Goal: Task Accomplishment & Management: Complete application form

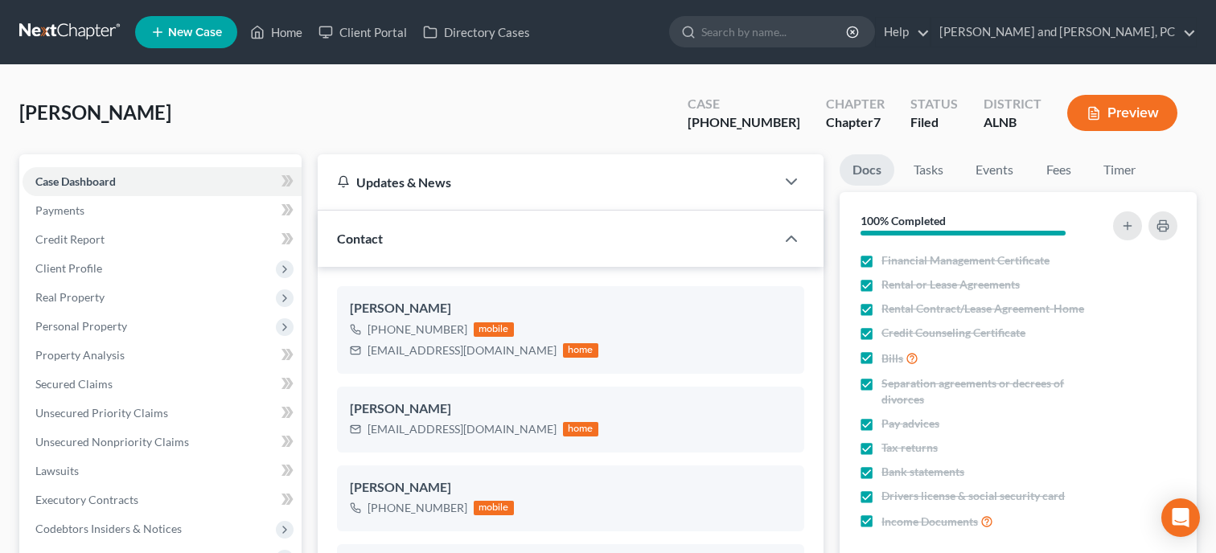
select select "6"
select select "0"
click at [277, 35] on link "Home" at bounding box center [276, 32] width 68 height 29
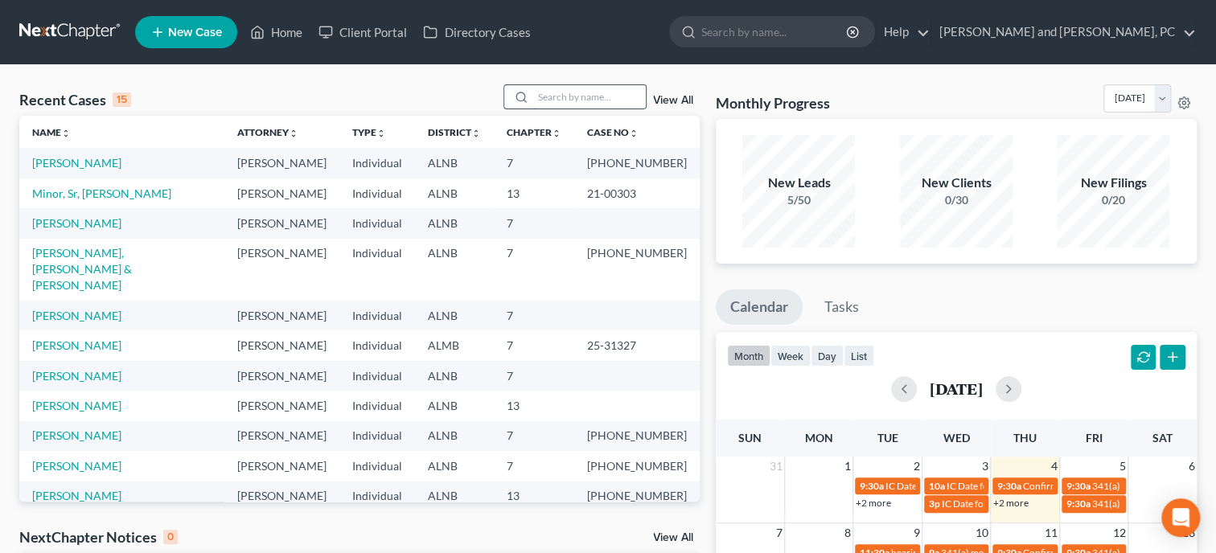
click at [560, 97] on input "search" at bounding box center [589, 96] width 113 height 23
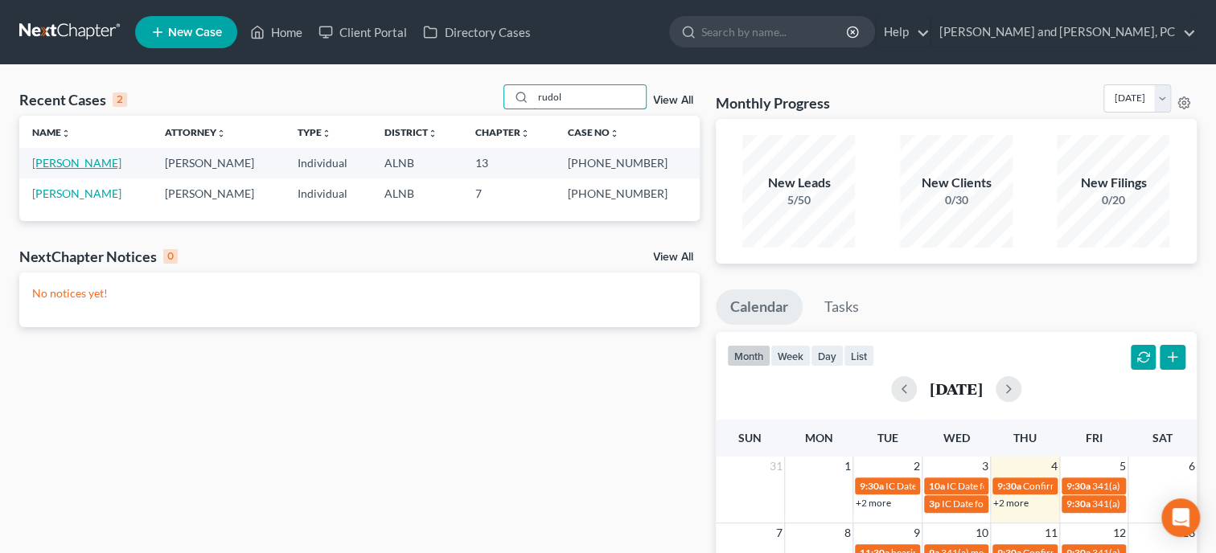
type input "rudol"
click at [92, 165] on link "[PERSON_NAME]" at bounding box center [76, 163] width 89 height 14
select select "1"
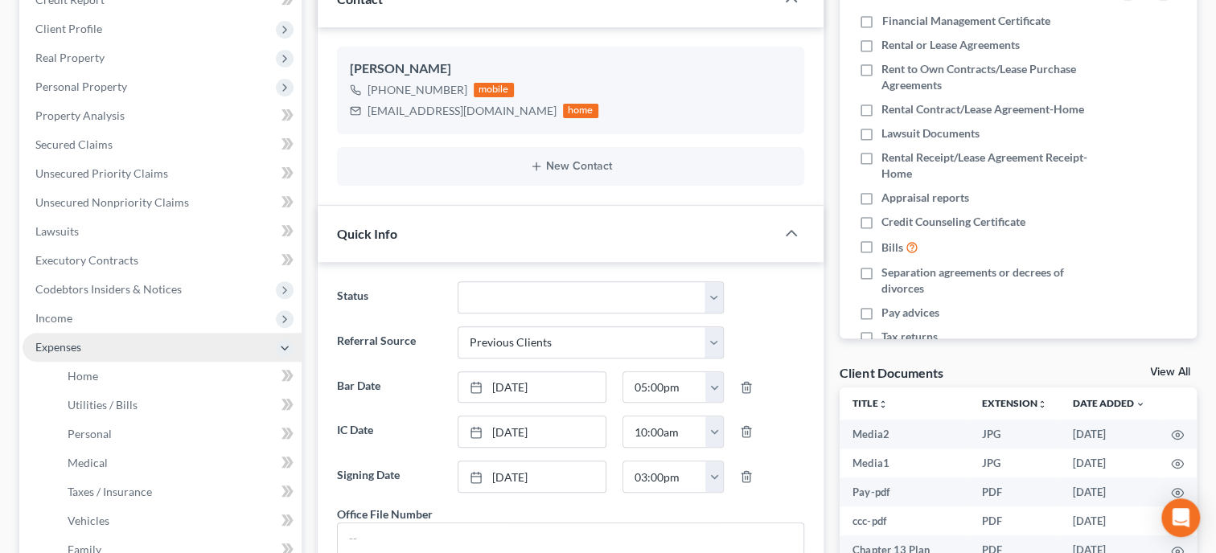
scroll to position [413, 0]
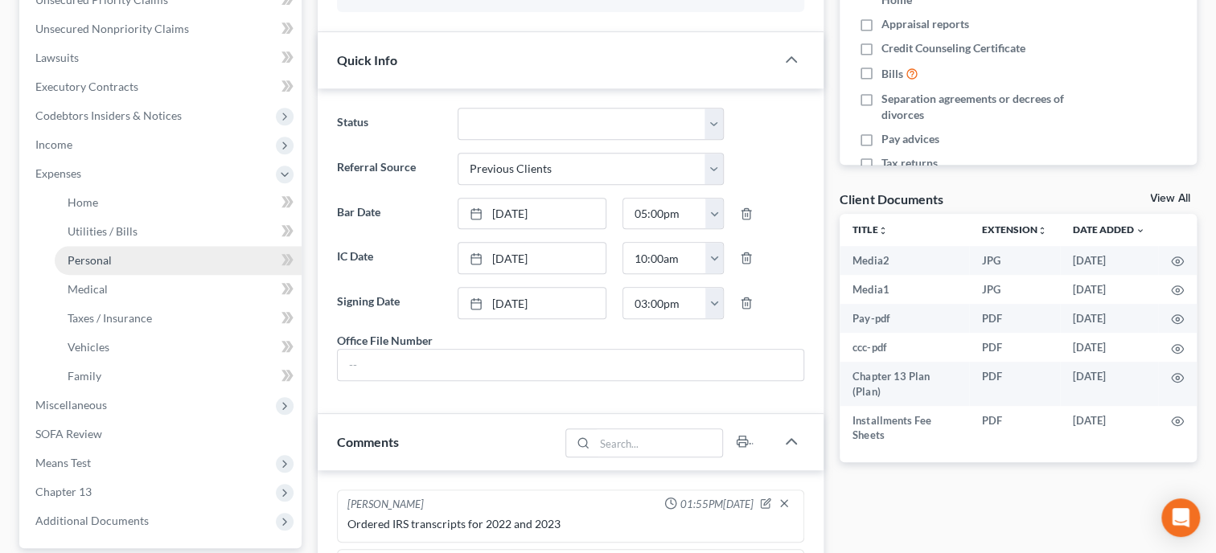
click at [107, 273] on link "Personal" at bounding box center [178, 260] width 247 height 29
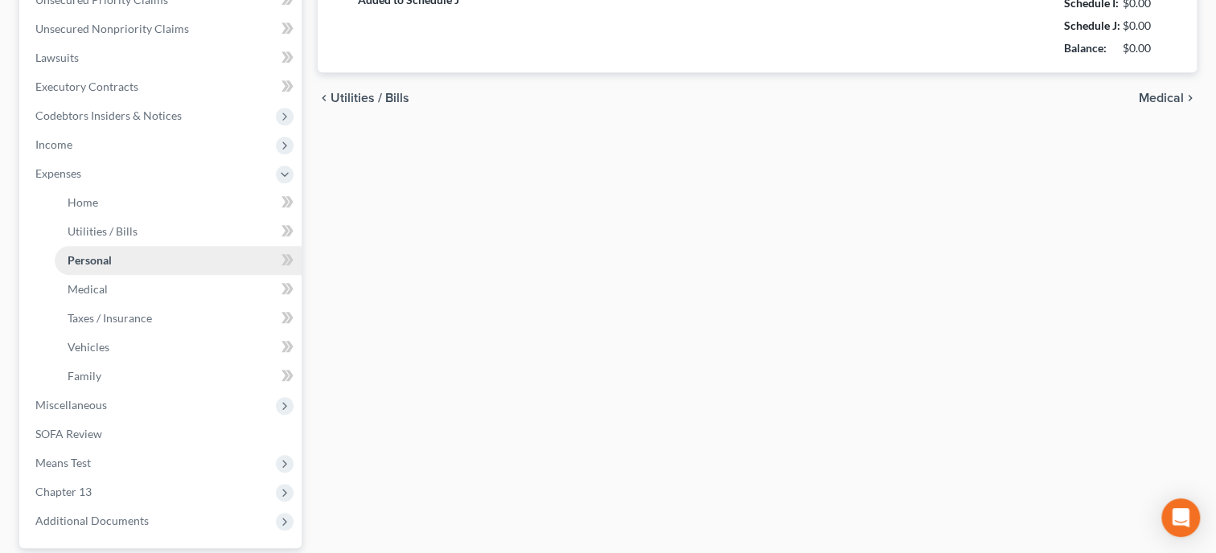
type input "140.00"
type input "0.00"
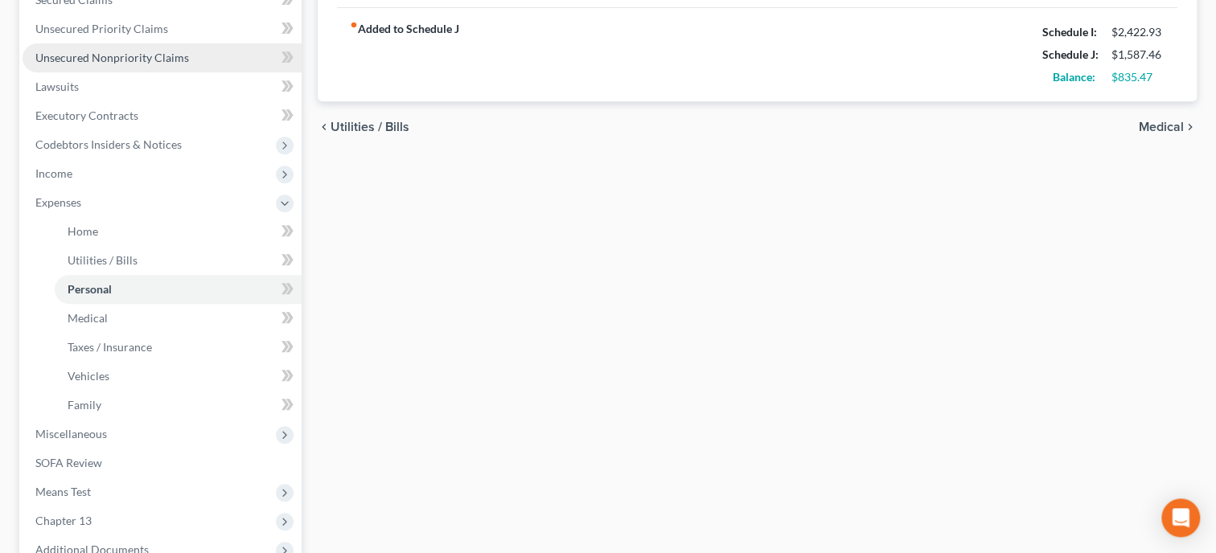
scroll to position [496, 0]
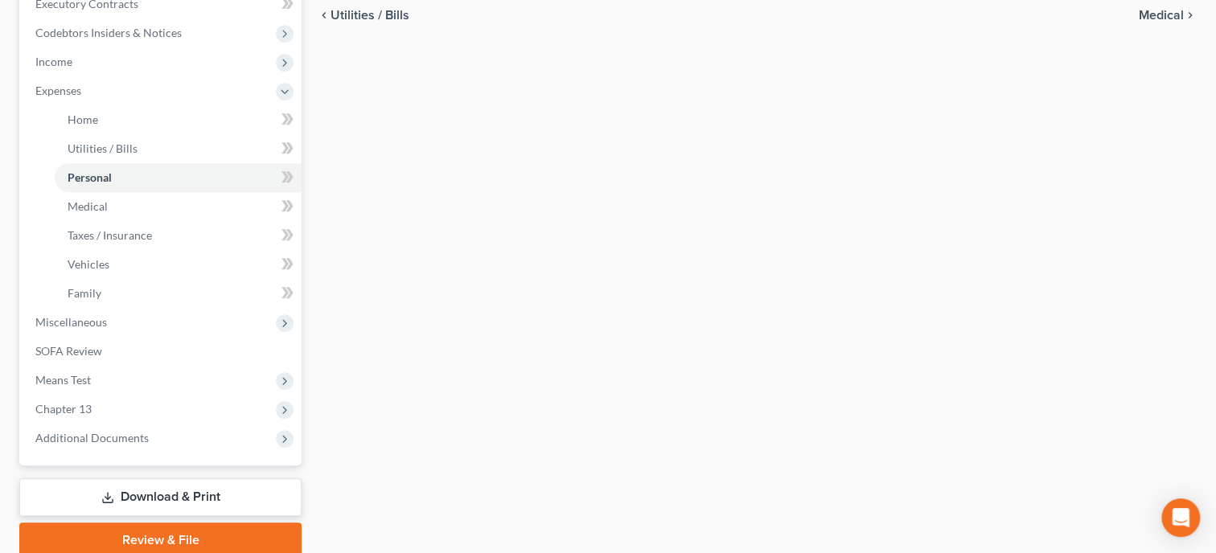
click at [203, 487] on link "Download & Print" at bounding box center [160, 497] width 282 height 38
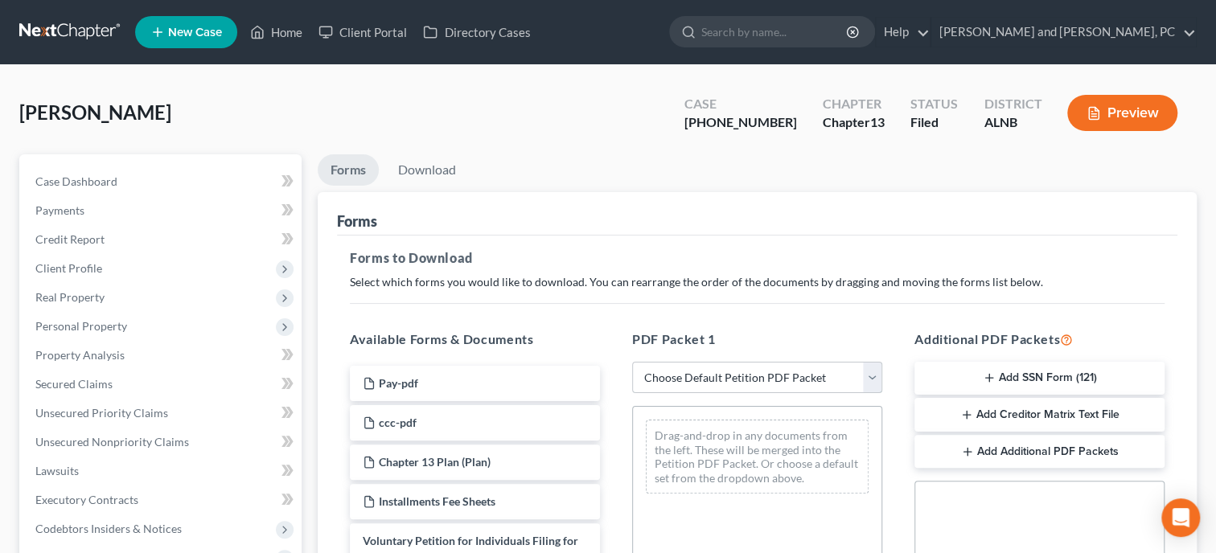
select select "2"
click option "Amended Forms" at bounding box center [0, 0] width 0 height 0
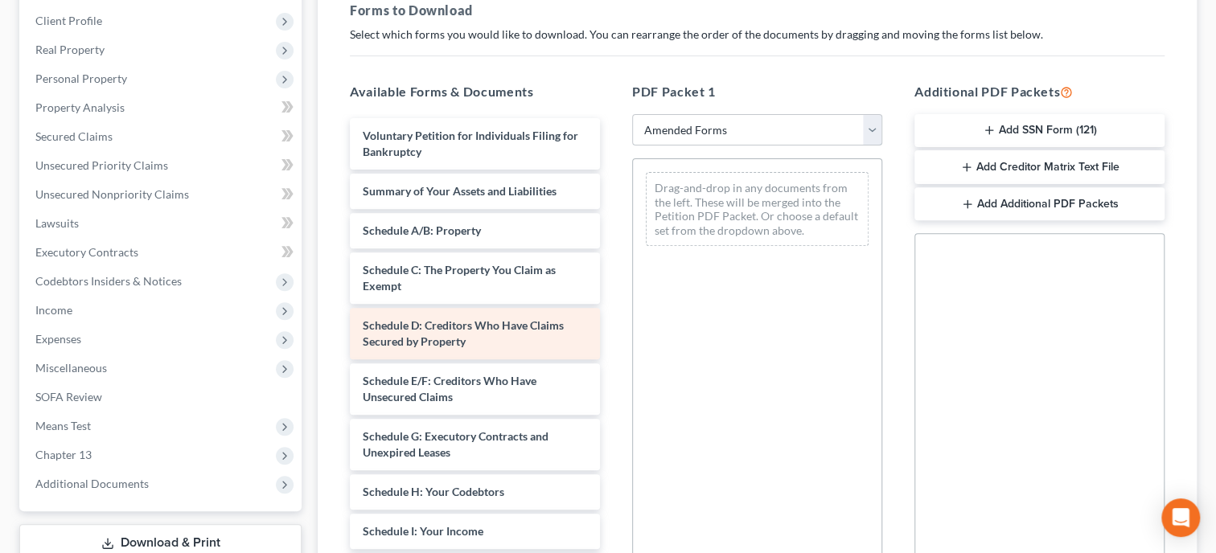
scroll to position [82, 0]
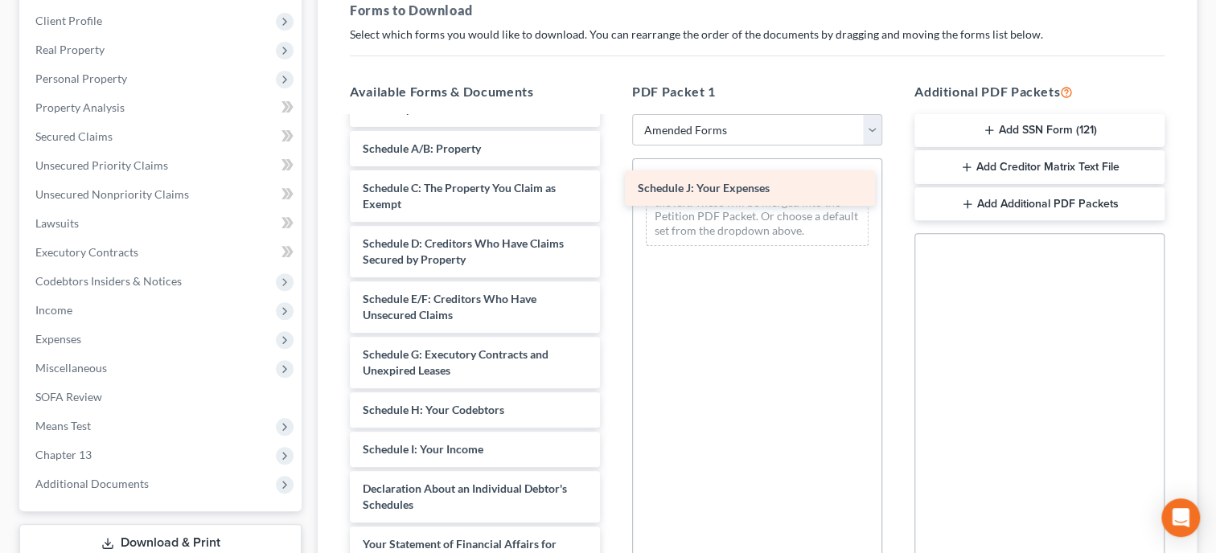
drag, startPoint x: 461, startPoint y: 483, endPoint x: 736, endPoint y: 184, distance: 406.3
click at [613, 184] on div "Schedule J: Your Expenses Voluntary Petition for Individuals Filing for Bankrup…" at bounding box center [475, 421] width 276 height 771
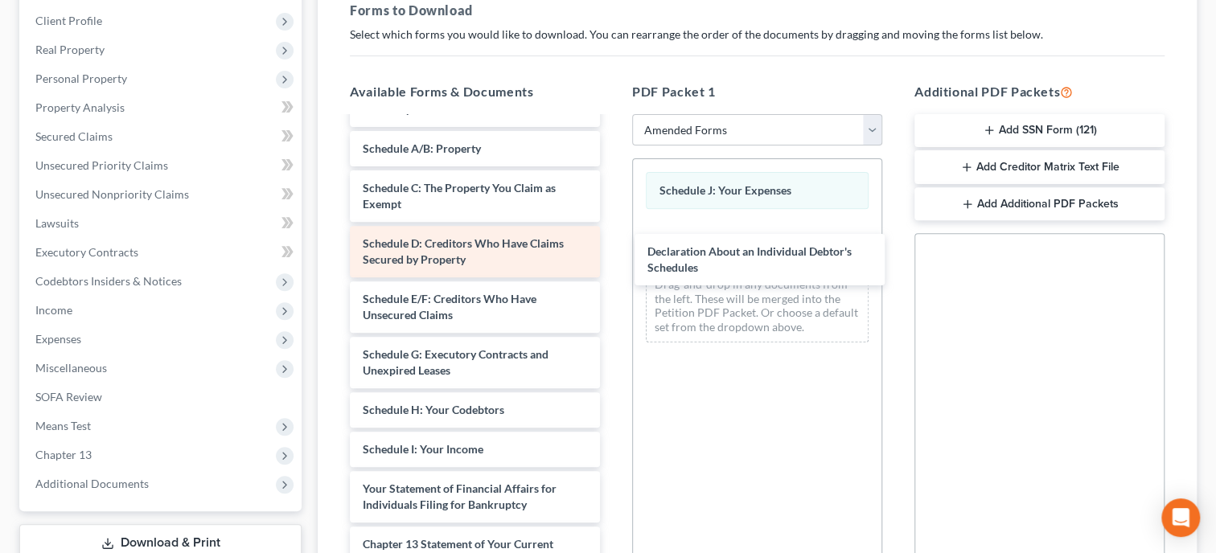
drag, startPoint x: 464, startPoint y: 483, endPoint x: 524, endPoint y: 261, distance: 230.7
click at [613, 237] on div "Declaration About an Individual Debtor's Schedules Voluntary Petition for Indiv…" at bounding box center [475, 394] width 276 height 716
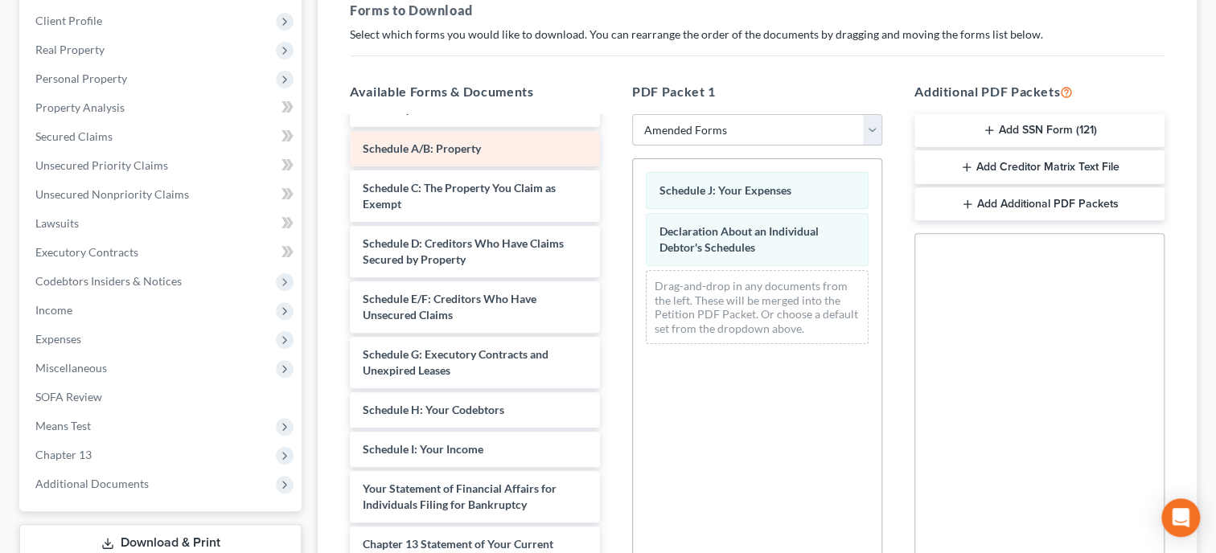
scroll to position [0, 0]
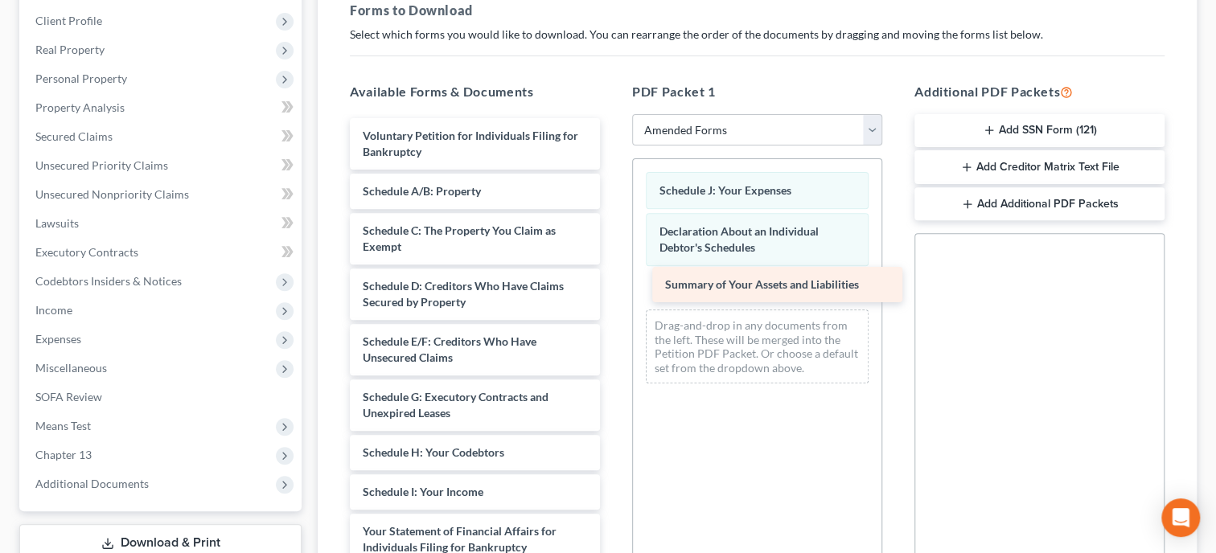
drag, startPoint x: 439, startPoint y: 188, endPoint x: 741, endPoint y: 284, distance: 317.1
click at [613, 284] on div "Summary of Your Assets and Liabilities Voluntary Petition for Individuals Filin…" at bounding box center [475, 456] width 276 height 676
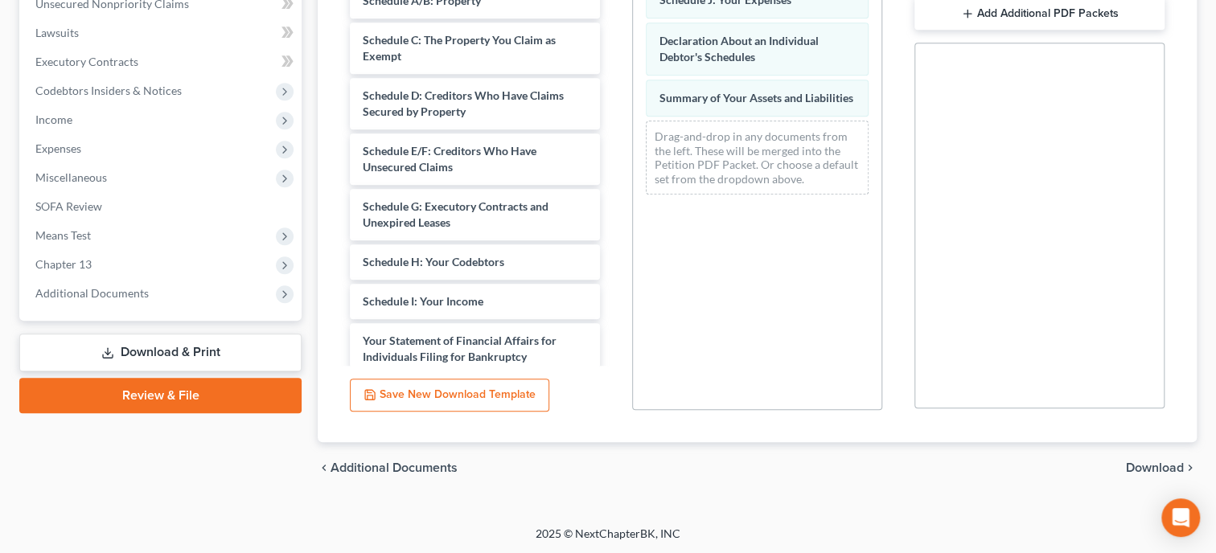
click at [1142, 466] on span "Download" at bounding box center [1155, 468] width 58 height 13
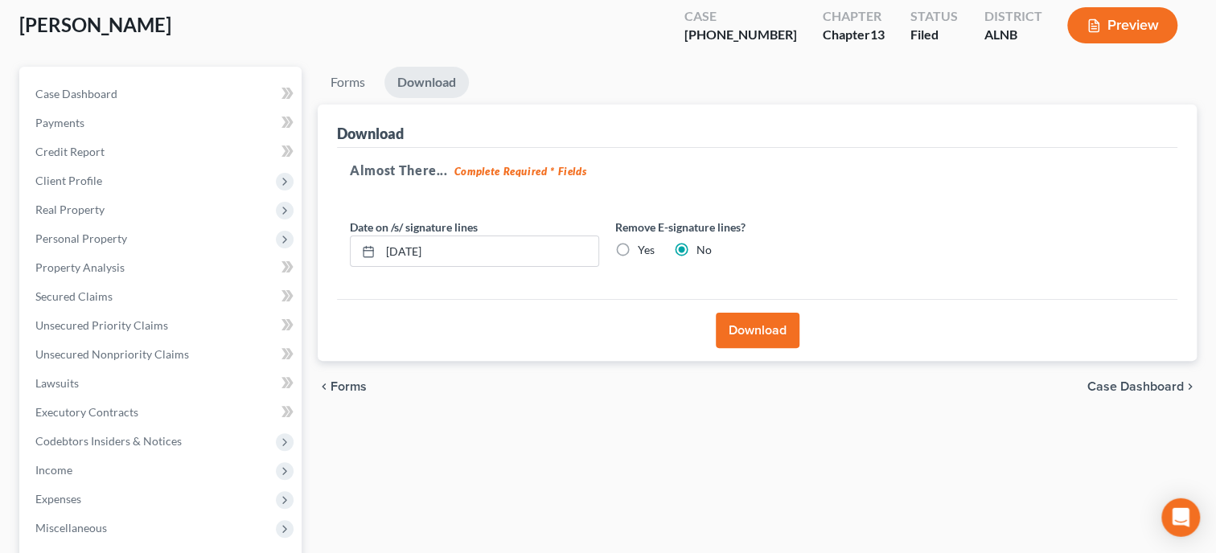
scroll to position [0, 0]
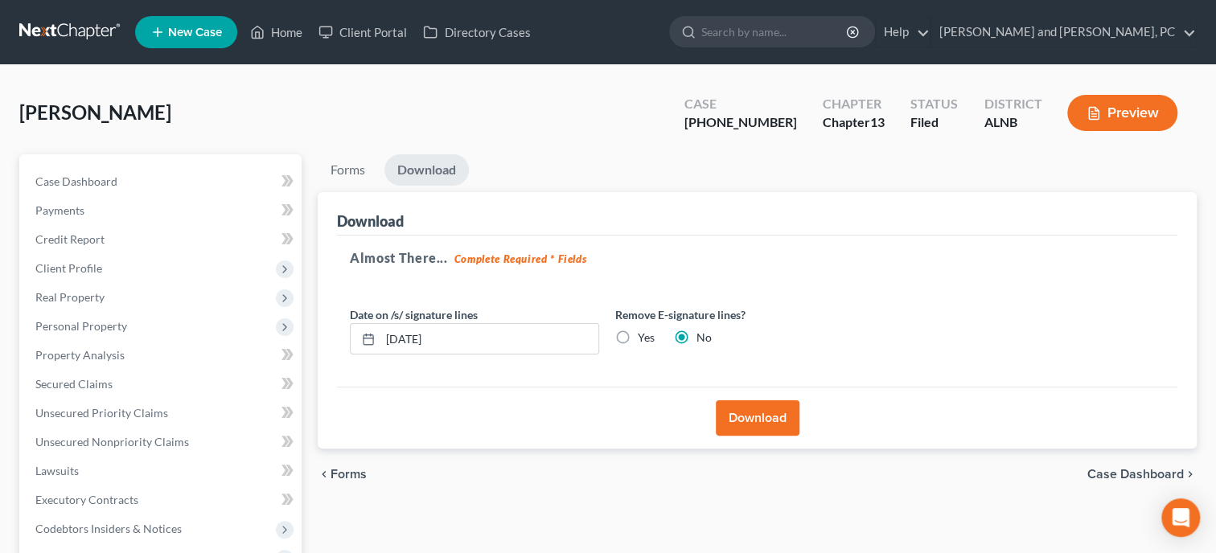
click at [740, 405] on button "Download" at bounding box center [758, 417] width 84 height 35
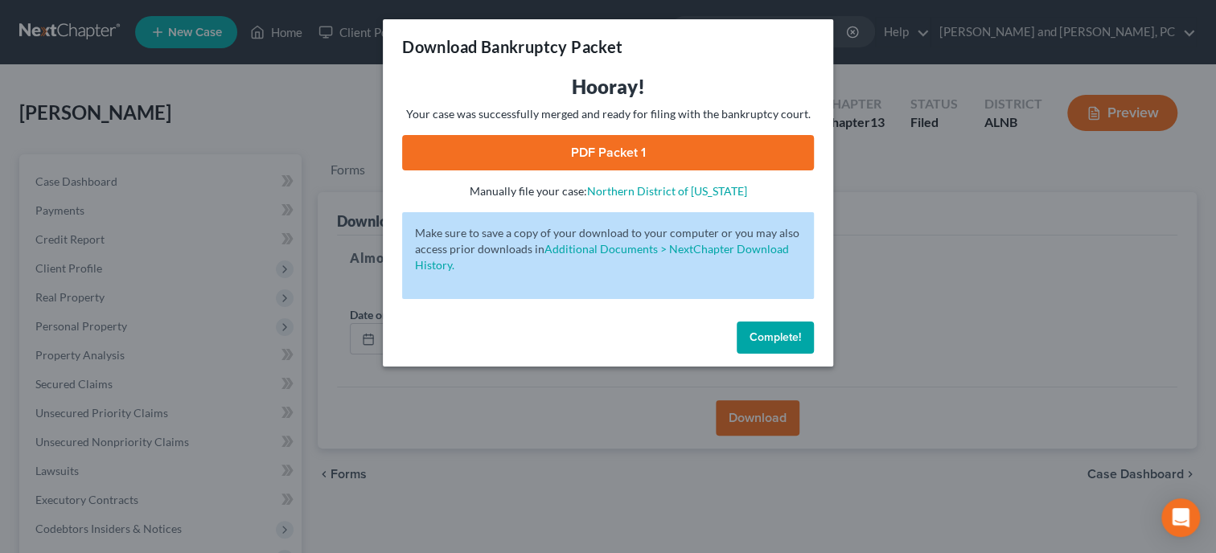
click at [639, 148] on link "PDF Packet 1" at bounding box center [608, 152] width 412 height 35
click at [743, 339] on button "Complete!" at bounding box center [775, 338] width 77 height 32
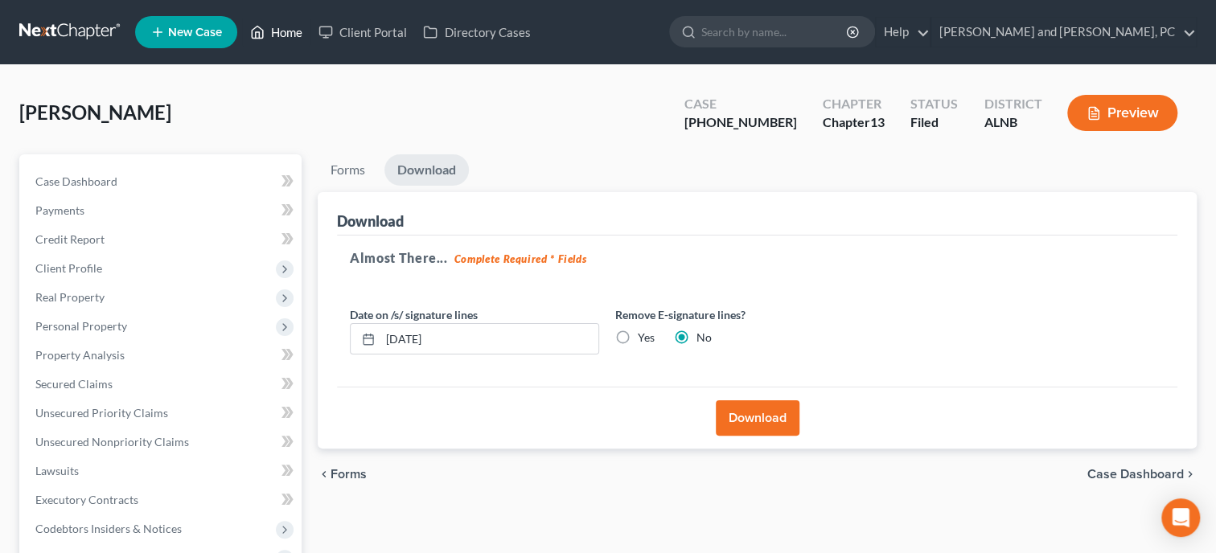
click at [296, 30] on link "Home" at bounding box center [276, 32] width 68 height 29
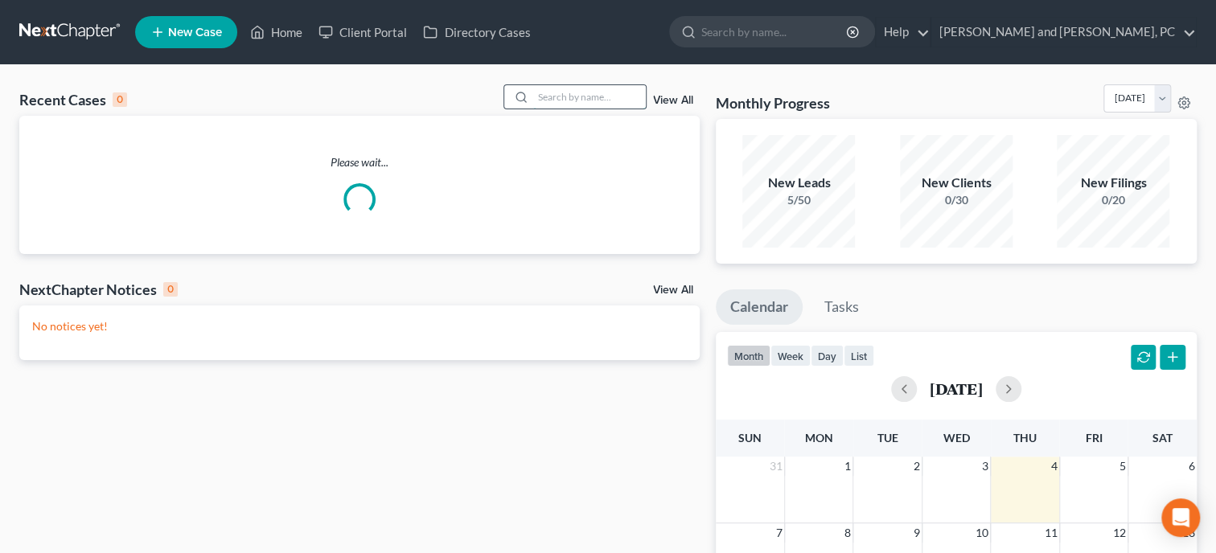
click at [548, 99] on input "search" at bounding box center [589, 96] width 113 height 23
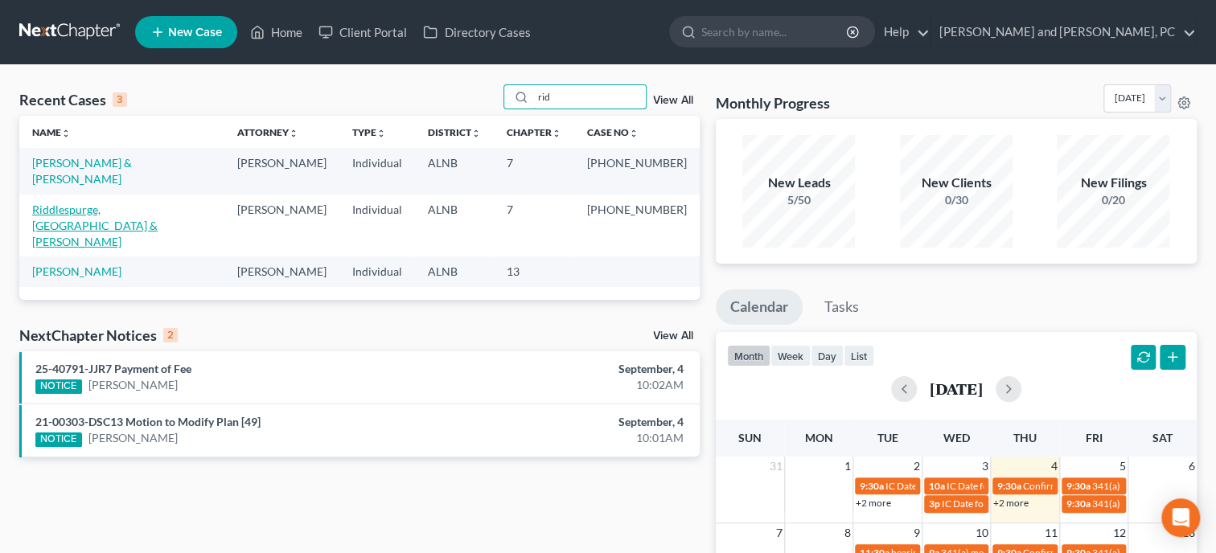
type input "rid"
click at [100, 203] on link "Riddlespurge, [GEOGRAPHIC_DATA] & [PERSON_NAME]" at bounding box center [94, 226] width 125 height 46
select select "1"
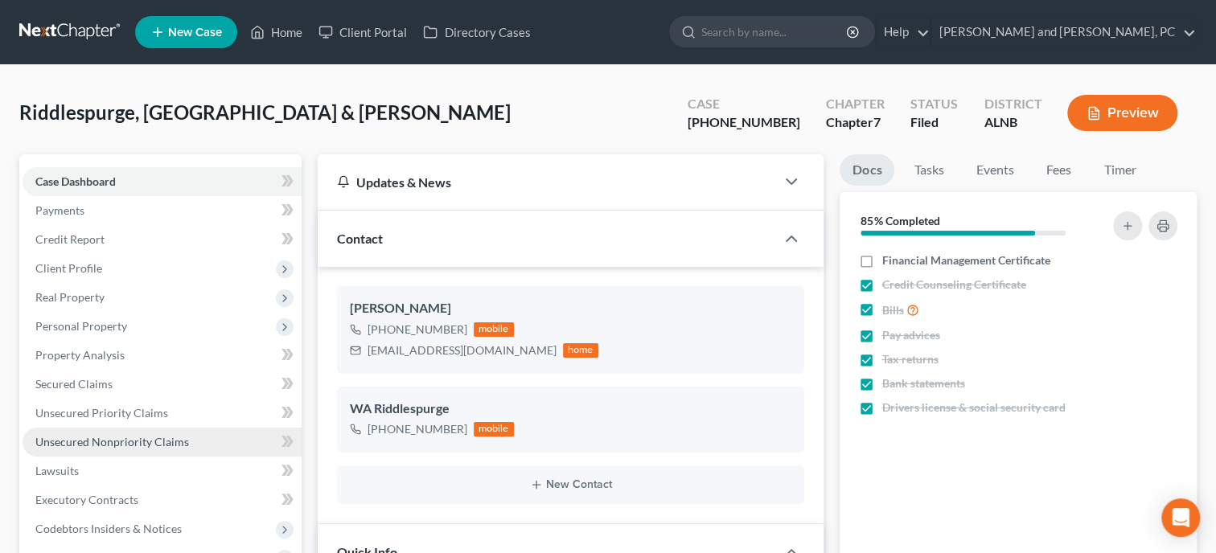
click at [112, 443] on span "Unsecured Nonpriority Claims" at bounding box center [112, 442] width 154 height 14
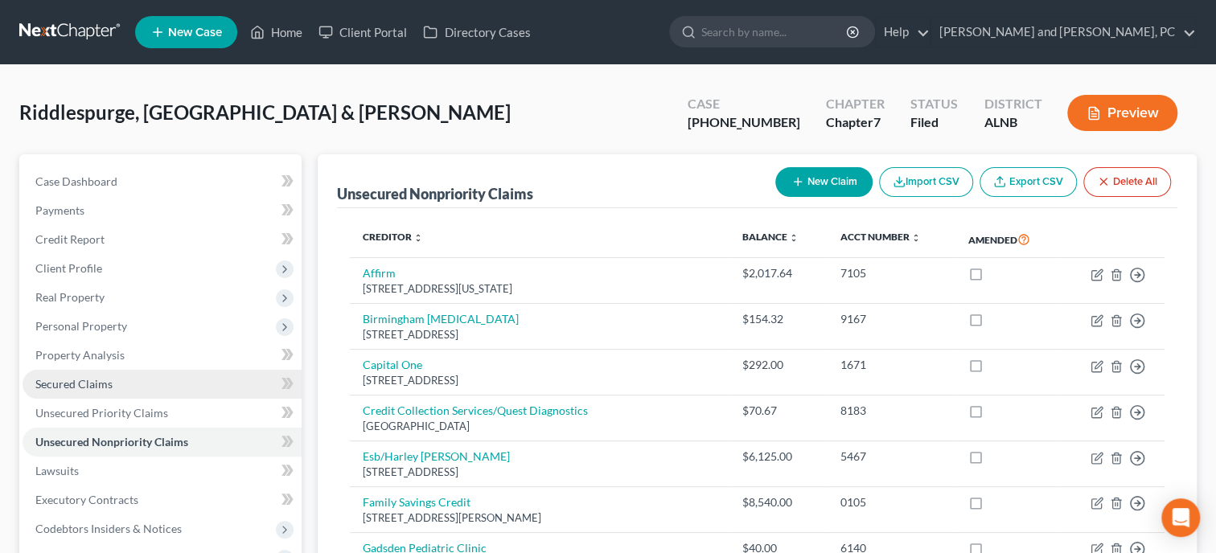
click at [76, 386] on span "Secured Claims" at bounding box center [73, 384] width 77 height 14
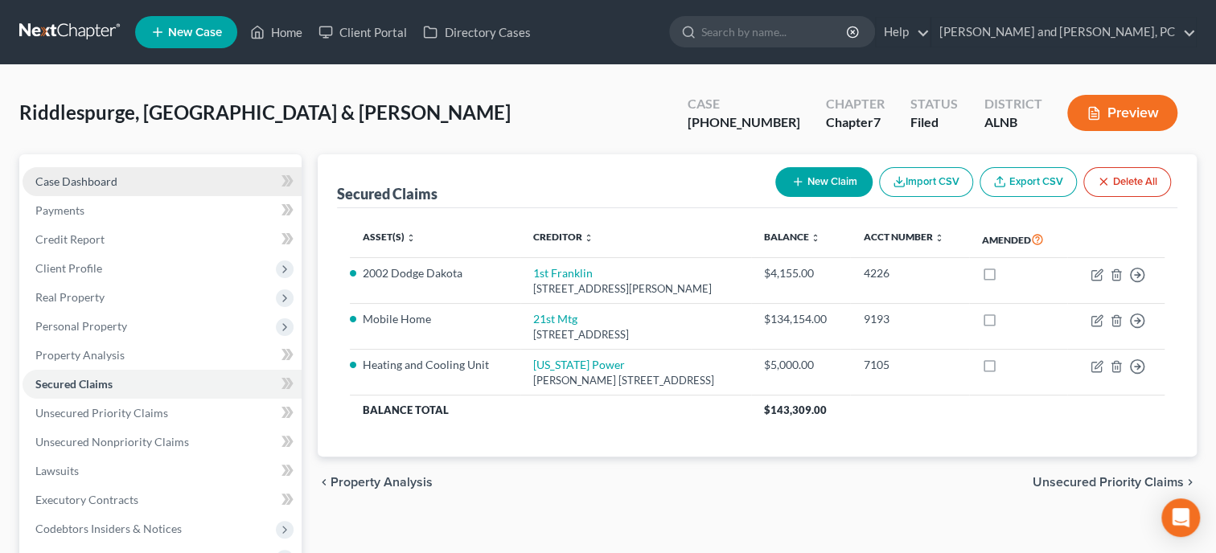
click at [55, 172] on link "Case Dashboard" at bounding box center [162, 181] width 279 height 29
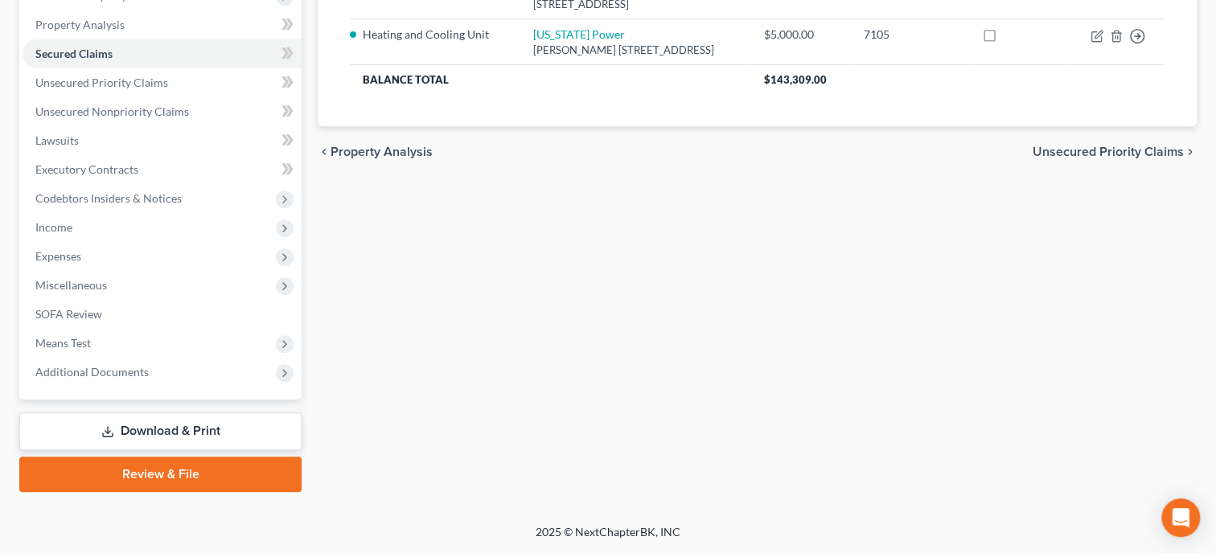
select select "6"
select select "1"
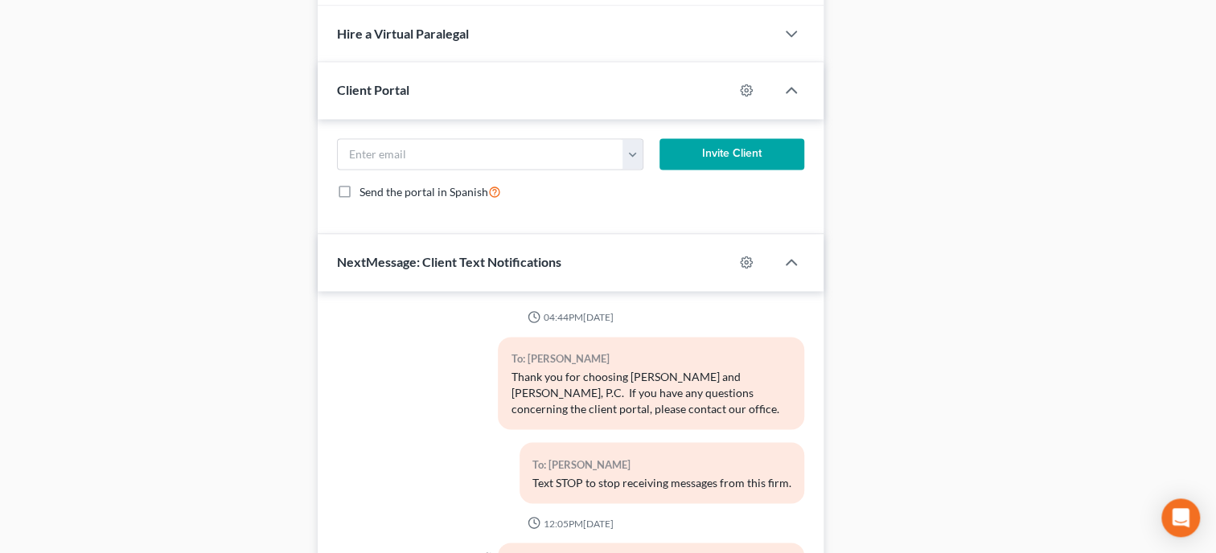
scroll to position [4046, 0]
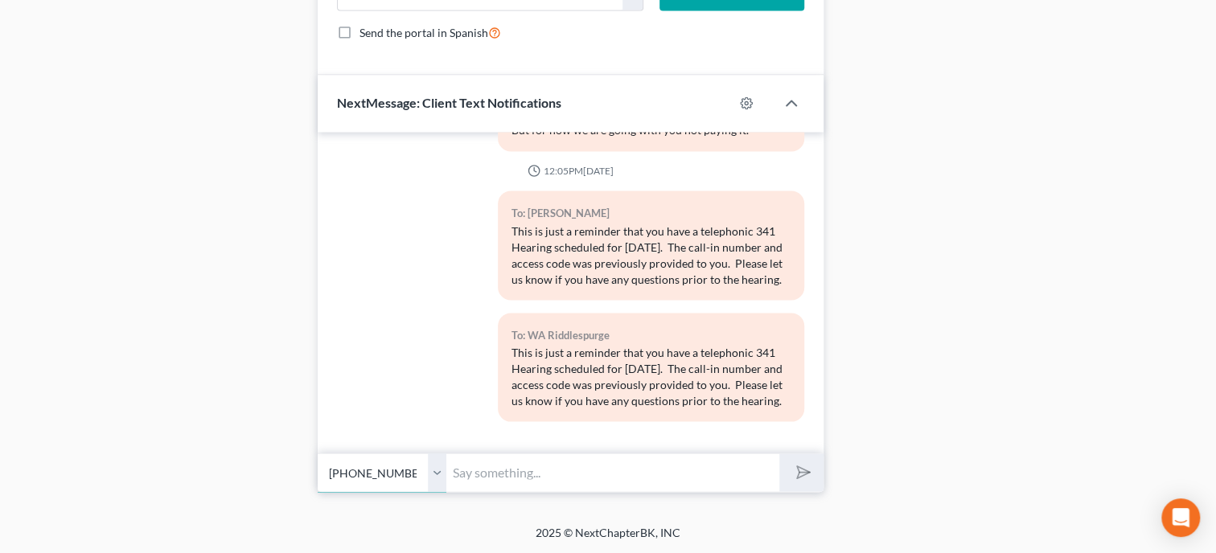
select select "1"
click option "[PHONE_NUMBER] - [GEOGRAPHIC_DATA] [GEOGRAPHIC_DATA]" at bounding box center [0, 0] width 0 height 0
click at [498, 471] on input "text" at bounding box center [612, 472] width 333 height 39
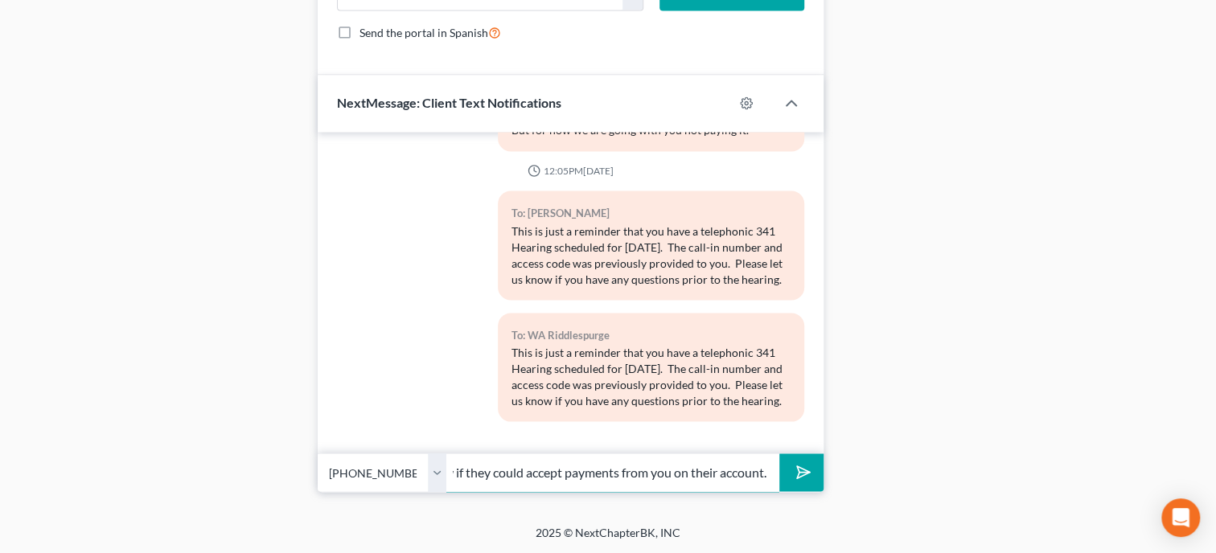
scroll to position [0, 272]
type input "1st Franklin just called and was wanting to know if they could accept payments …"
click at [779, 453] on button "submit" at bounding box center [801, 472] width 44 height 38
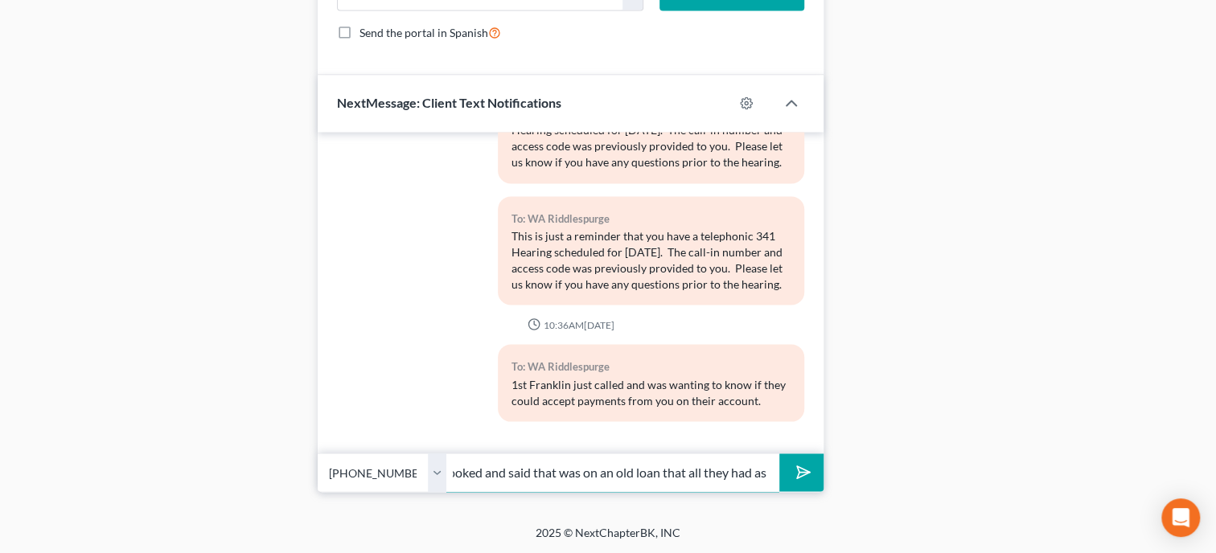
scroll to position [0, 354]
type input "I told them we had down they held the title to the Dodge. She looked and said t…"
click at [779, 453] on button "submit" at bounding box center [801, 472] width 44 height 38
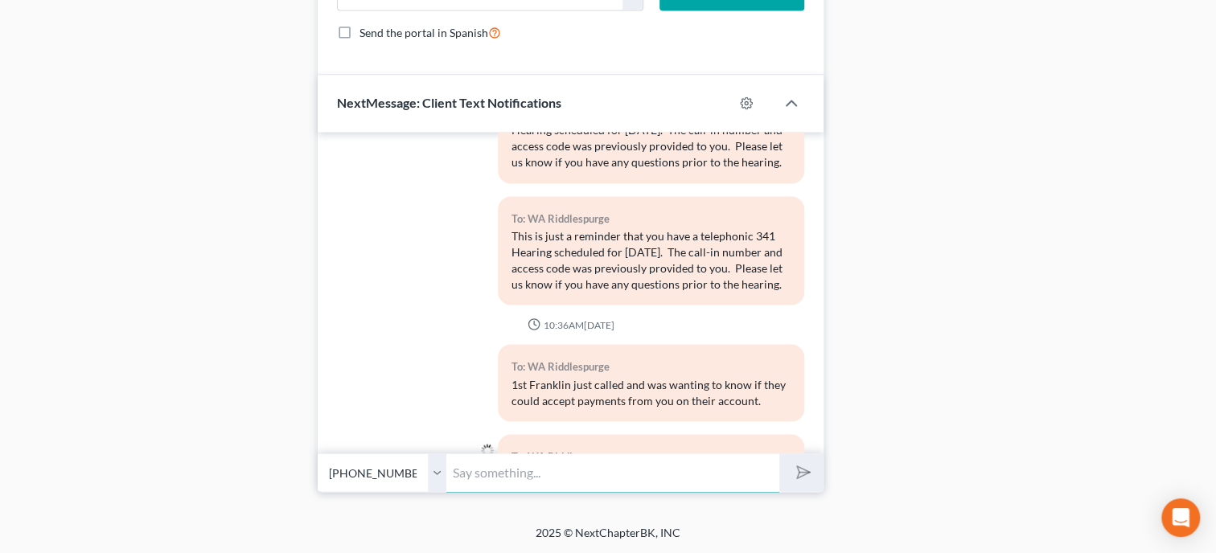
scroll to position [4268, 0]
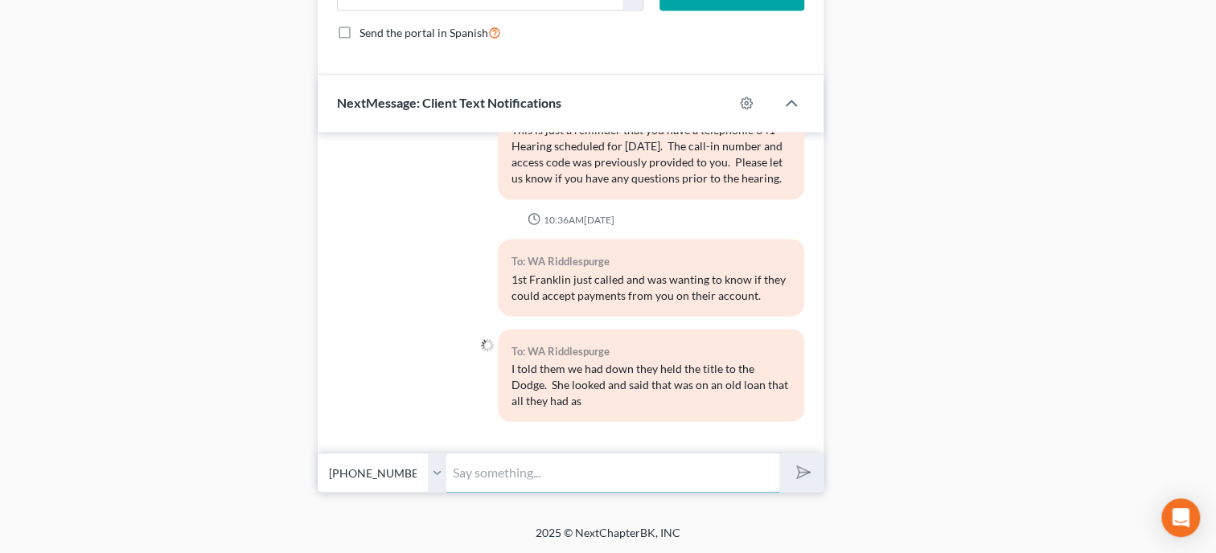
type input "a"
type input "security on the loan now was personal property. She is going to send over a rea…"
click at [779, 453] on button "submit" at bounding box center [801, 472] width 44 height 38
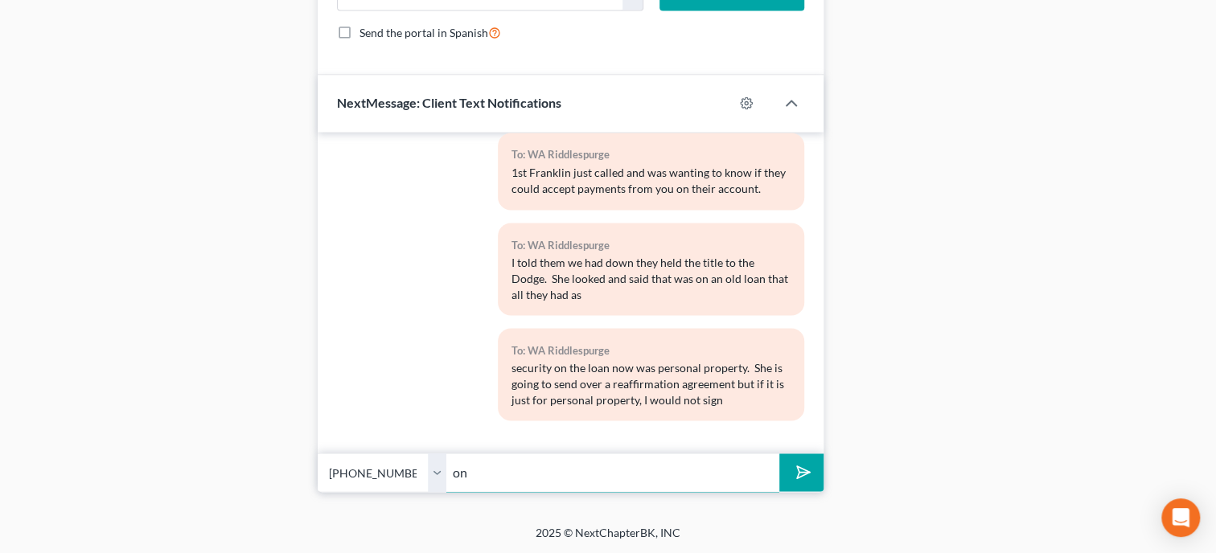
type input "o"
type input "a reaffirmation agreement with them and not pay on the loan anymore since they …"
click at [779, 453] on button "submit" at bounding box center [801, 472] width 44 height 38
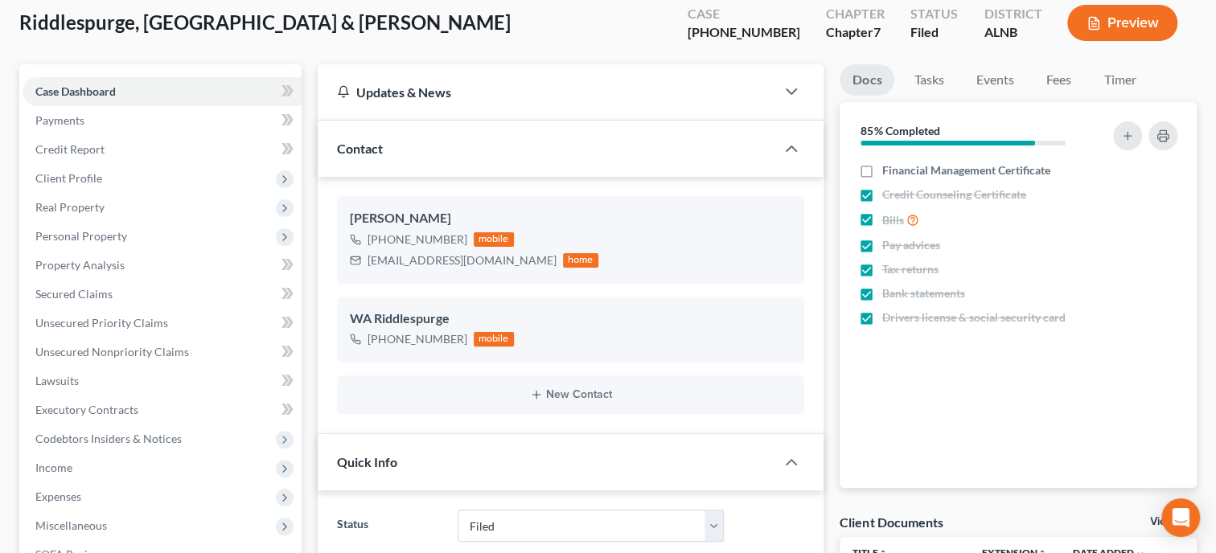
scroll to position [0, 0]
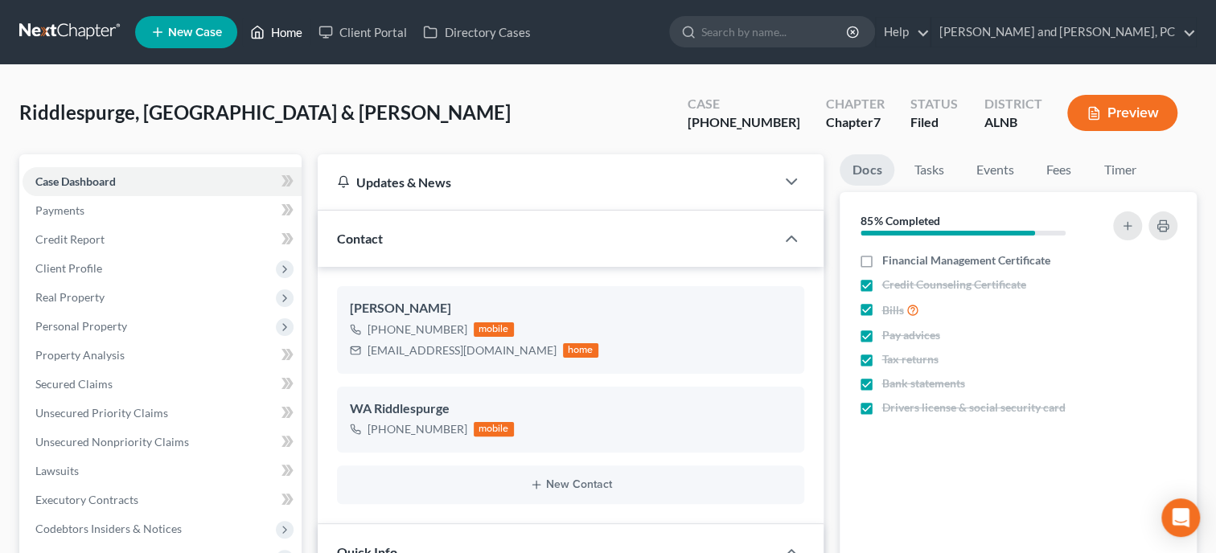
click at [289, 33] on link "Home" at bounding box center [276, 32] width 68 height 29
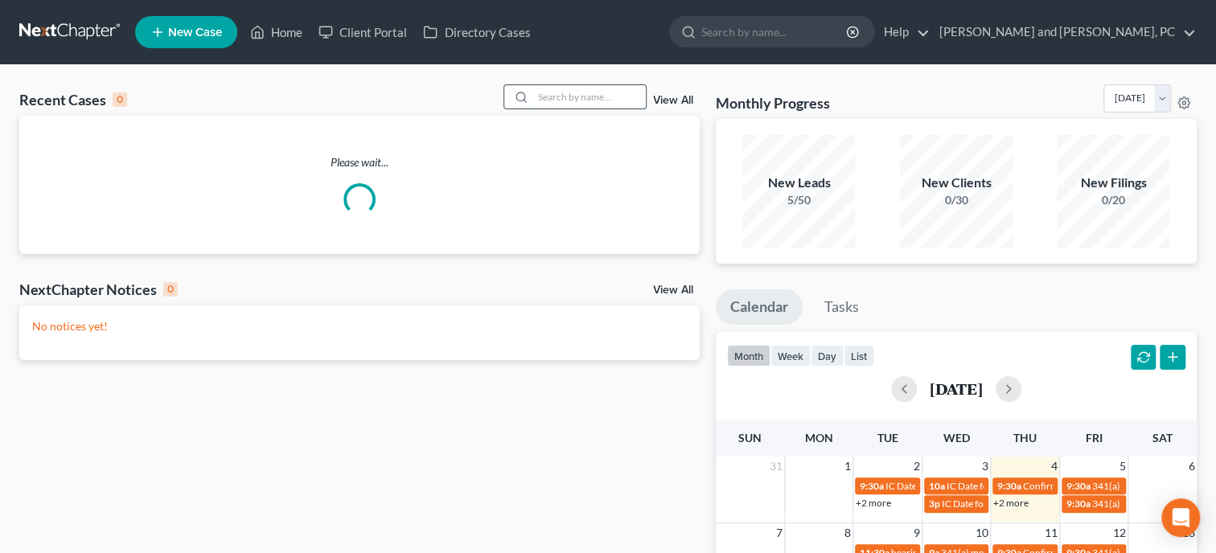
click at [538, 98] on input "search" at bounding box center [589, 96] width 113 height 23
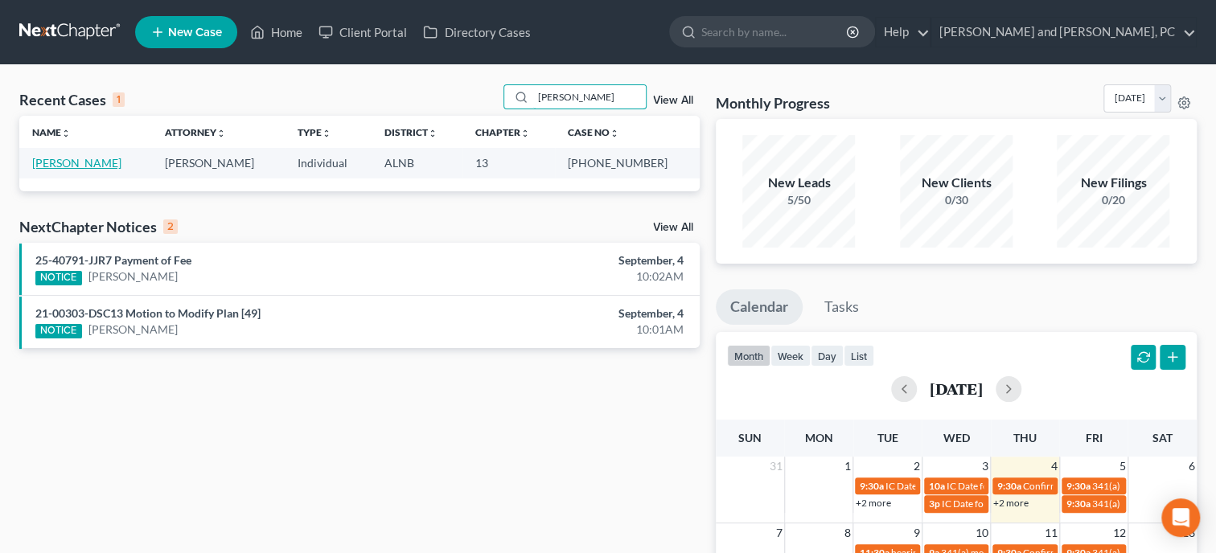
type input "[PERSON_NAME]"
click at [95, 166] on link "[PERSON_NAME]" at bounding box center [76, 163] width 89 height 14
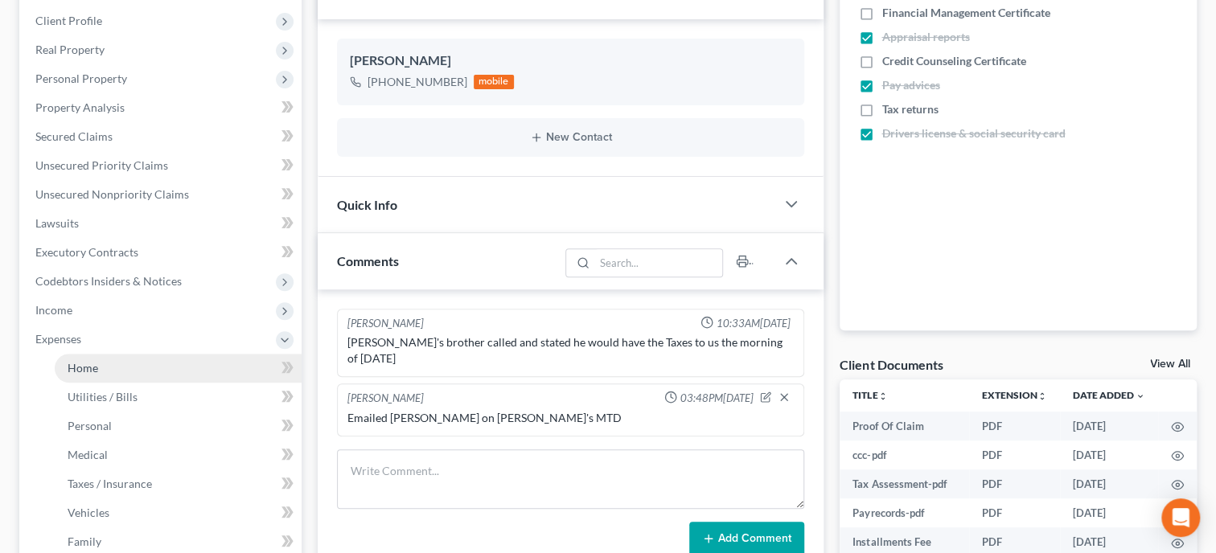
scroll to position [155, 0]
click at [98, 373] on link "Home" at bounding box center [178, 368] width 247 height 29
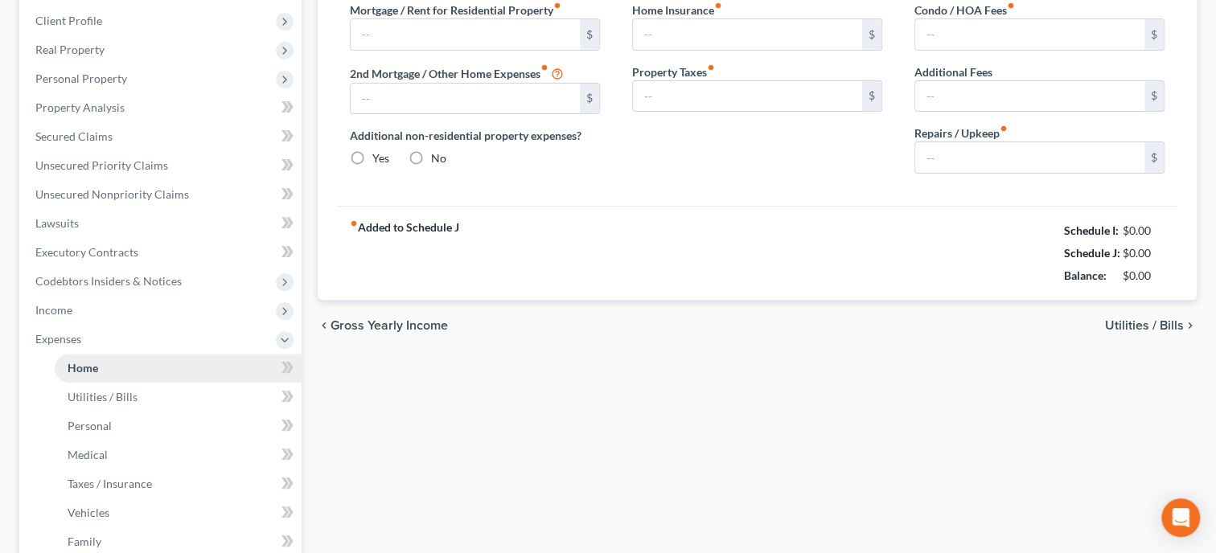
type input "0.00"
radio input "true"
type input "0.00"
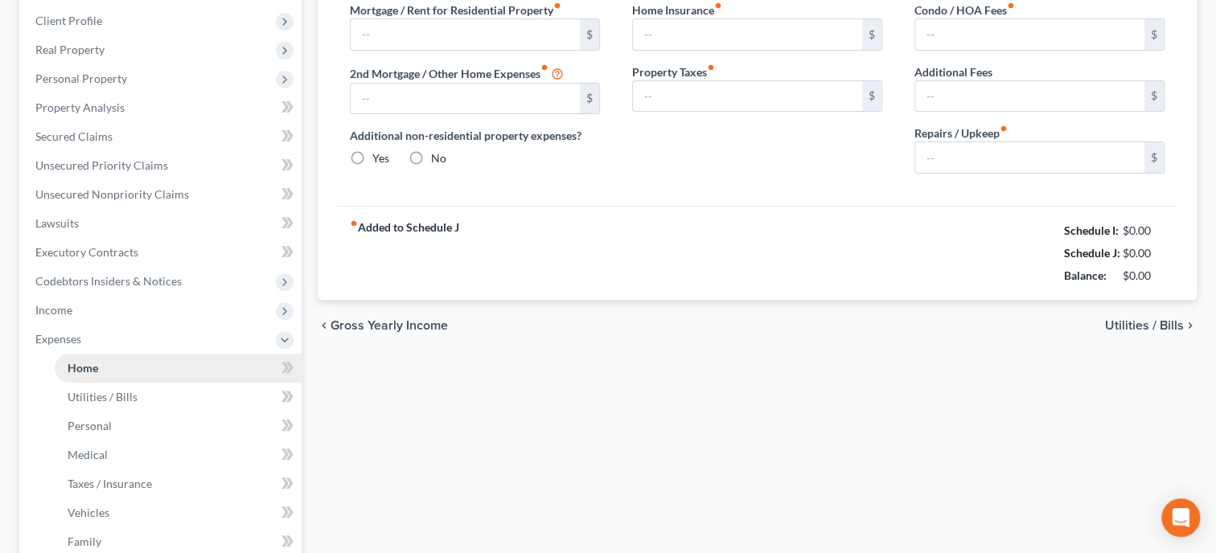
type input "0.00"
type input "100.00"
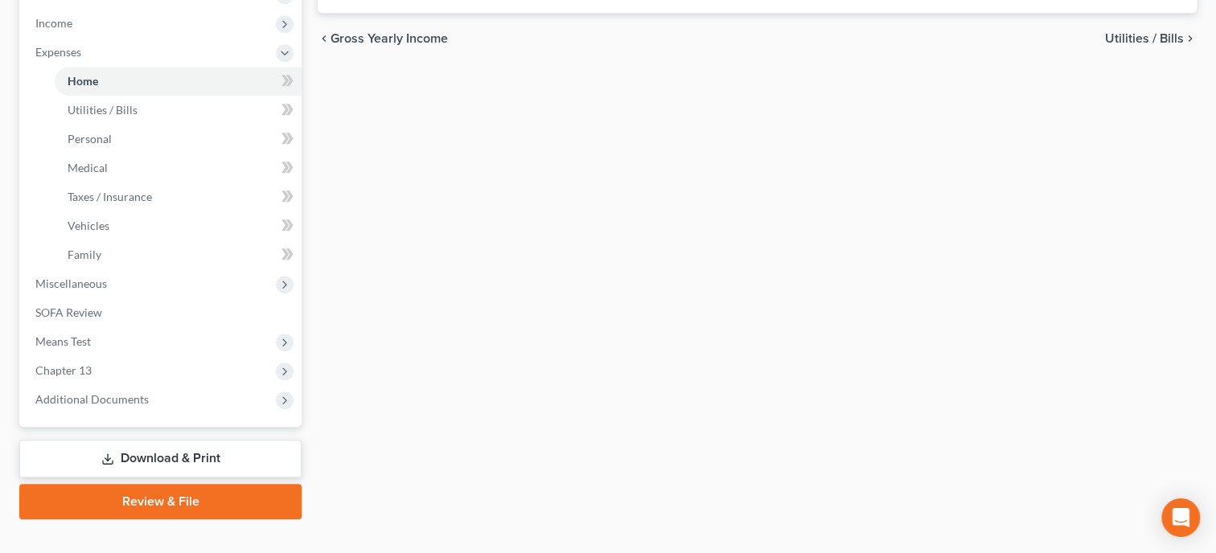
scroll to position [560, 0]
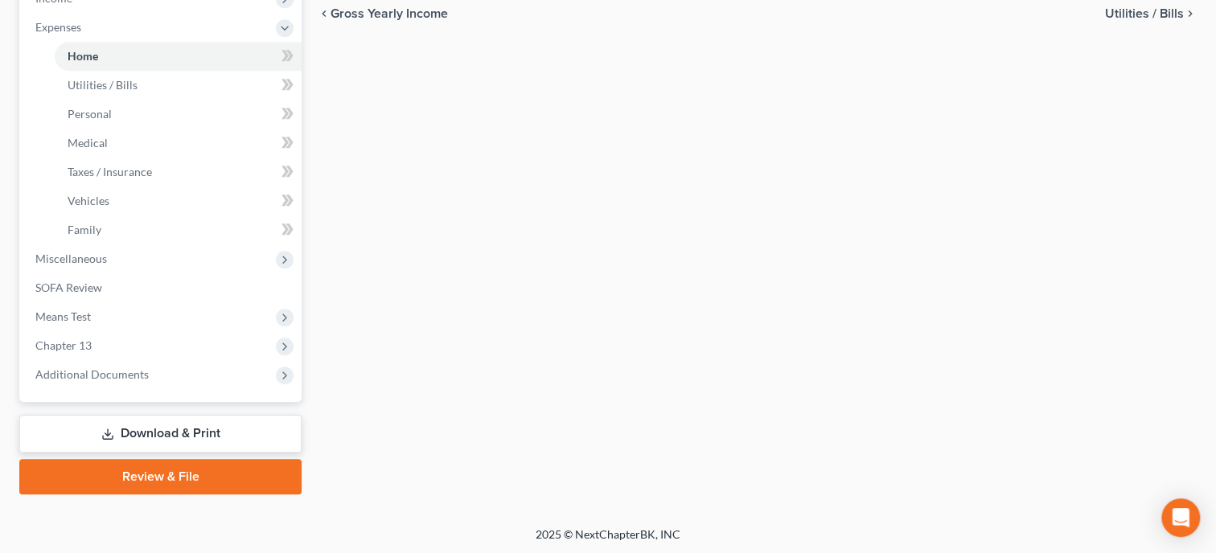
click at [176, 441] on link "Download & Print" at bounding box center [160, 434] width 282 height 38
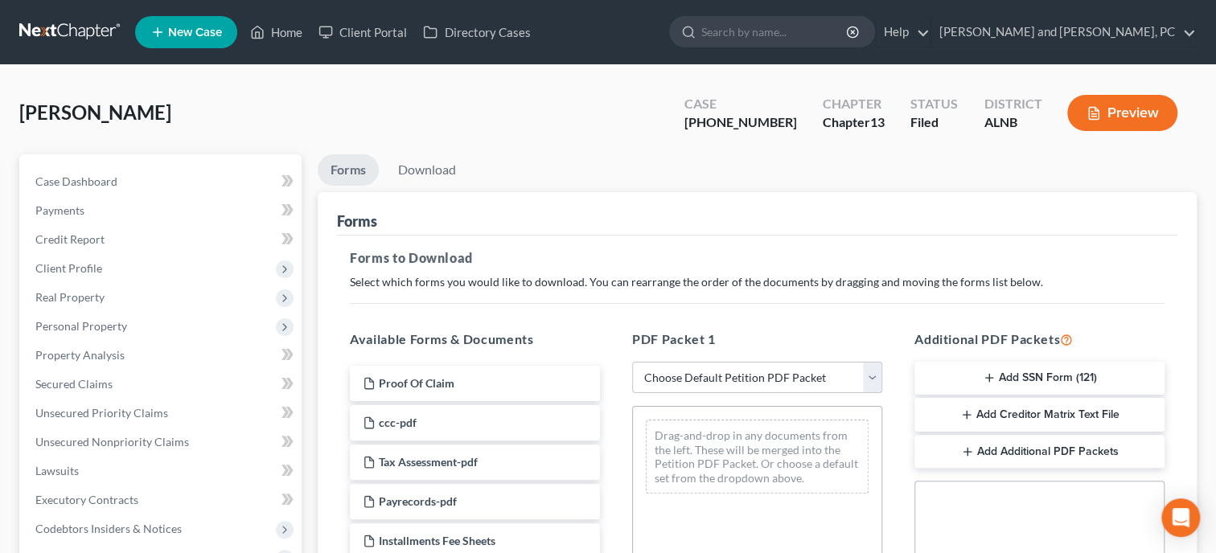
select select "2"
click option "Amended Forms" at bounding box center [0, 0] width 0 height 0
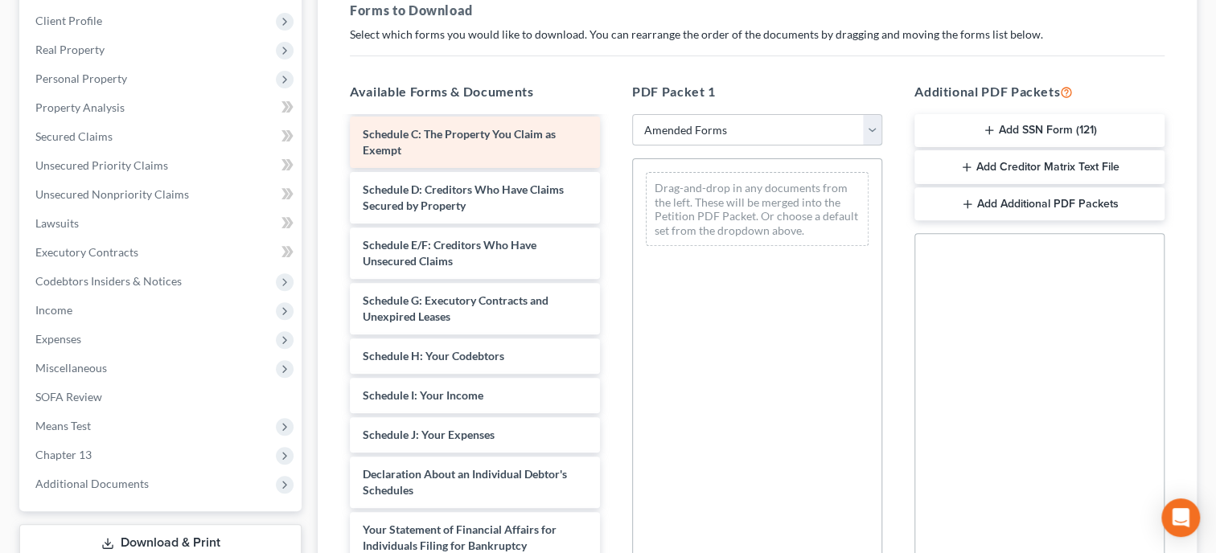
scroll to position [165, 0]
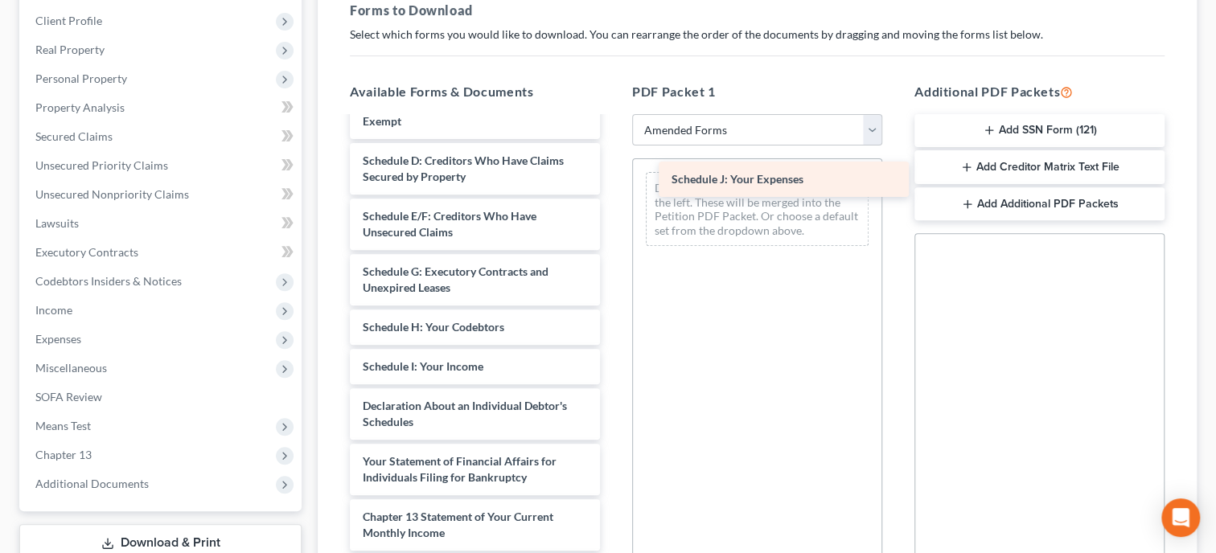
drag, startPoint x: 421, startPoint y: 398, endPoint x: 720, endPoint y: 173, distance: 374.4
click at [613, 173] on div "Schedule J: Your Expenses Voluntary Petition for Individuals Filing for Bankrup…" at bounding box center [475, 366] width 276 height 827
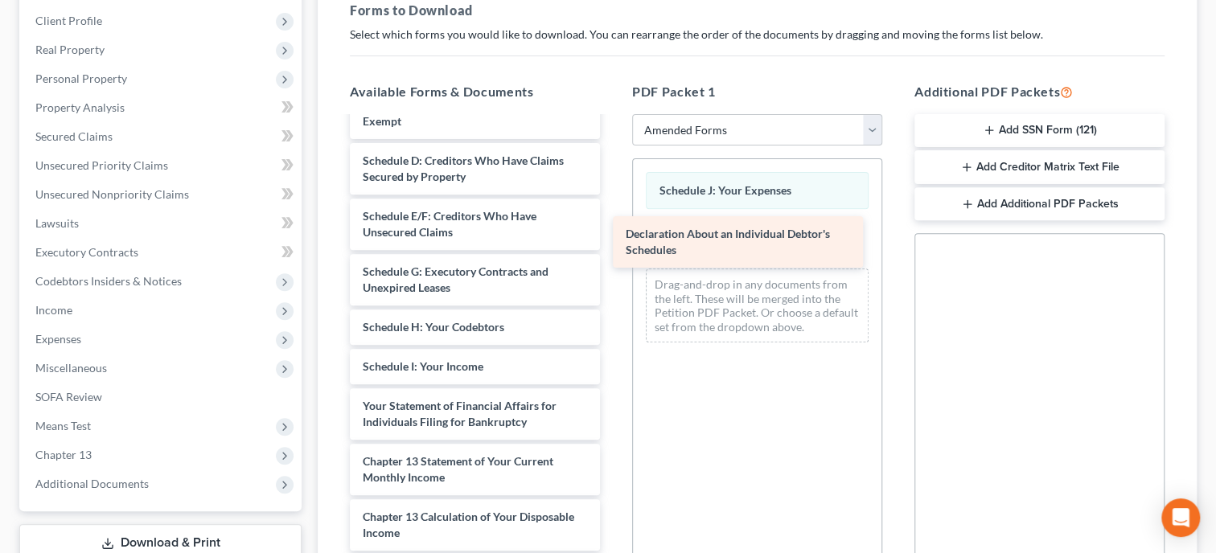
drag, startPoint x: 475, startPoint y: 431, endPoint x: 738, endPoint y: 261, distance: 312.9
click at [613, 261] on div "Declaration About an Individual Debtor's Schedules Voluntary Petition for Indiv…" at bounding box center [475, 338] width 276 height 771
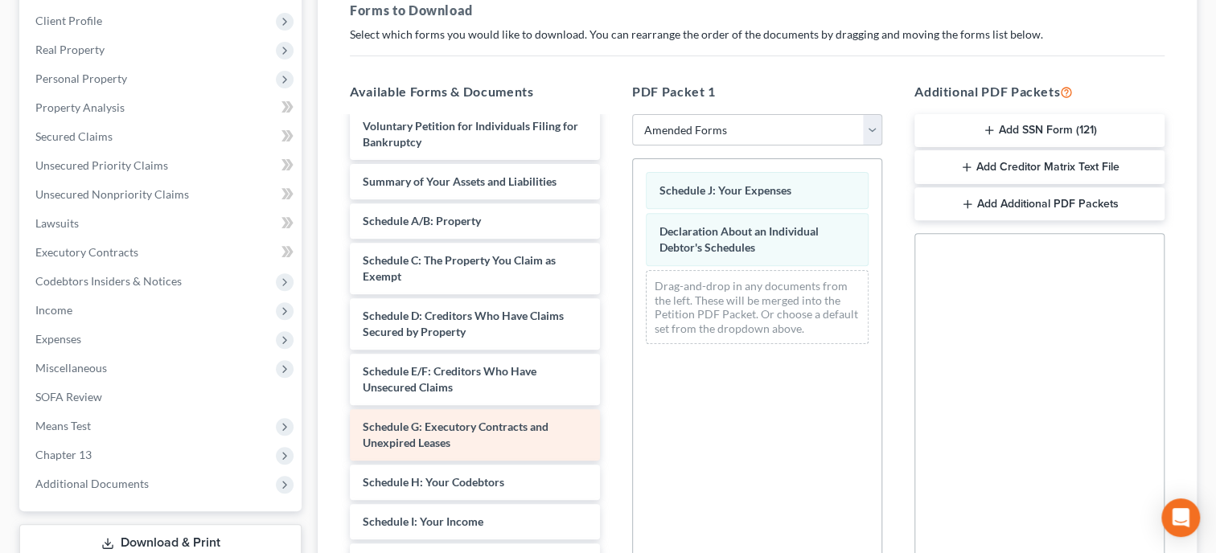
scroll to position [0, 0]
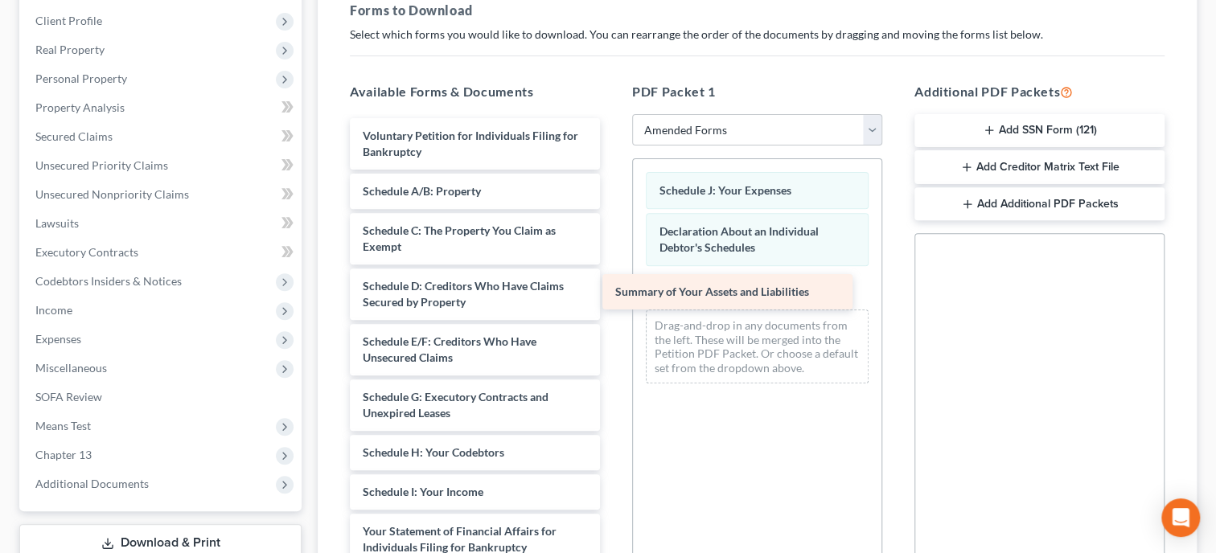
drag, startPoint x: 464, startPoint y: 190, endPoint x: 716, endPoint y: 293, distance: 272.6
click at [613, 293] on div "Summary of Your Assets and Liabilities Voluntary Petition for Individuals Filin…" at bounding box center [475, 484] width 276 height 732
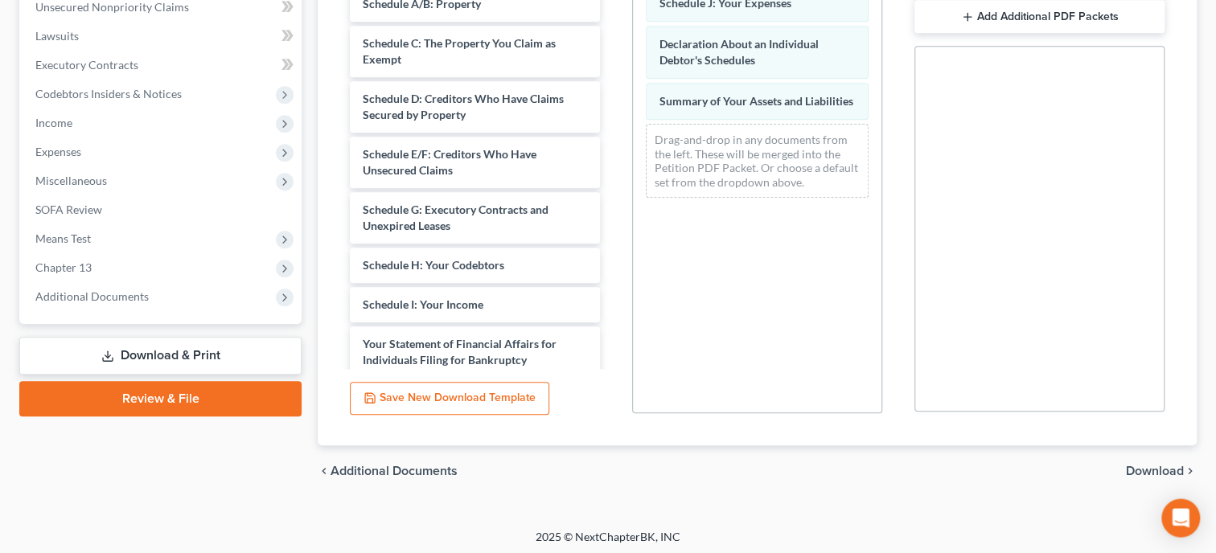
scroll to position [438, 0]
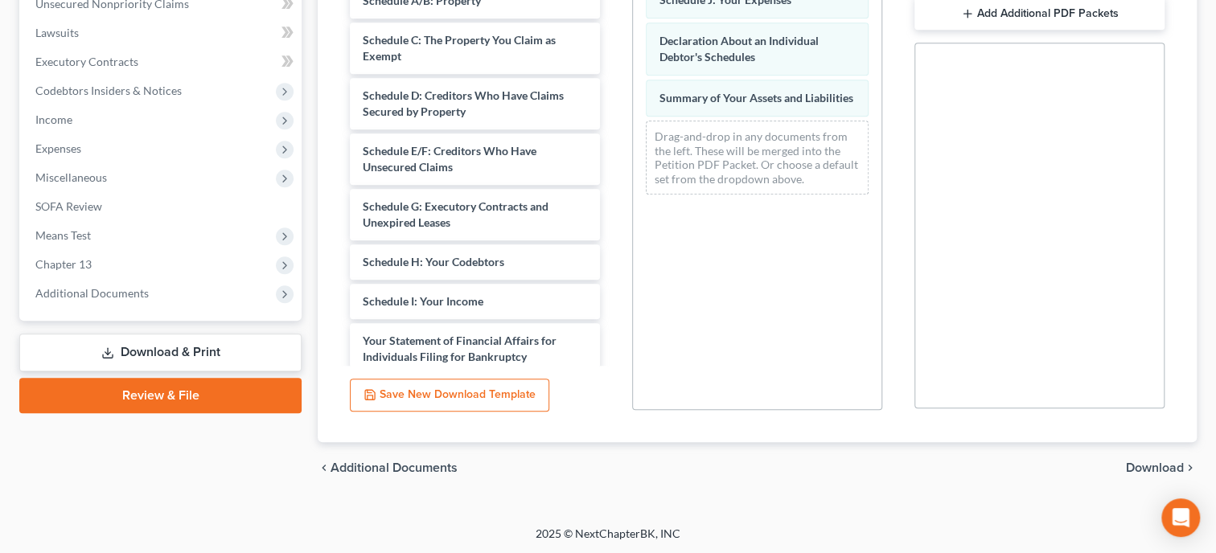
click at [1166, 469] on span "Download" at bounding box center [1155, 468] width 58 height 13
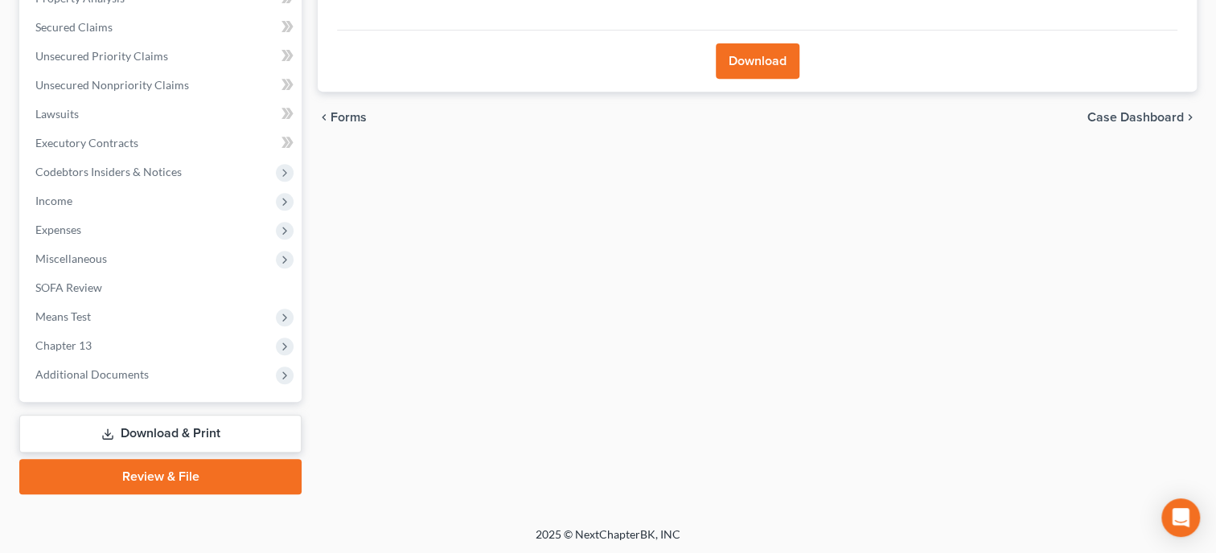
scroll to position [26, 0]
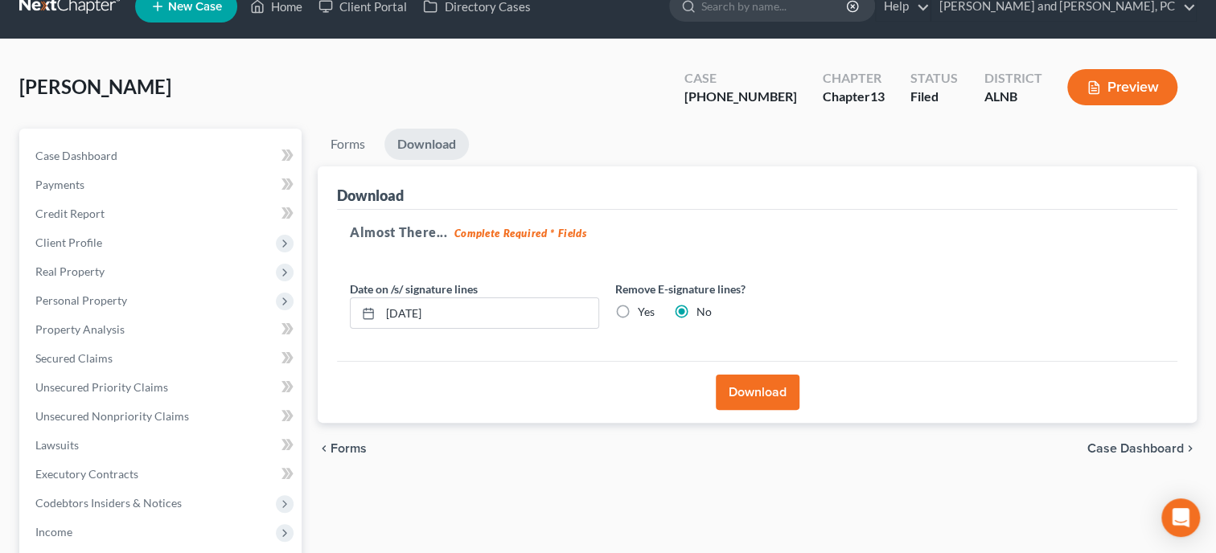
click at [761, 400] on button "Download" at bounding box center [758, 392] width 84 height 35
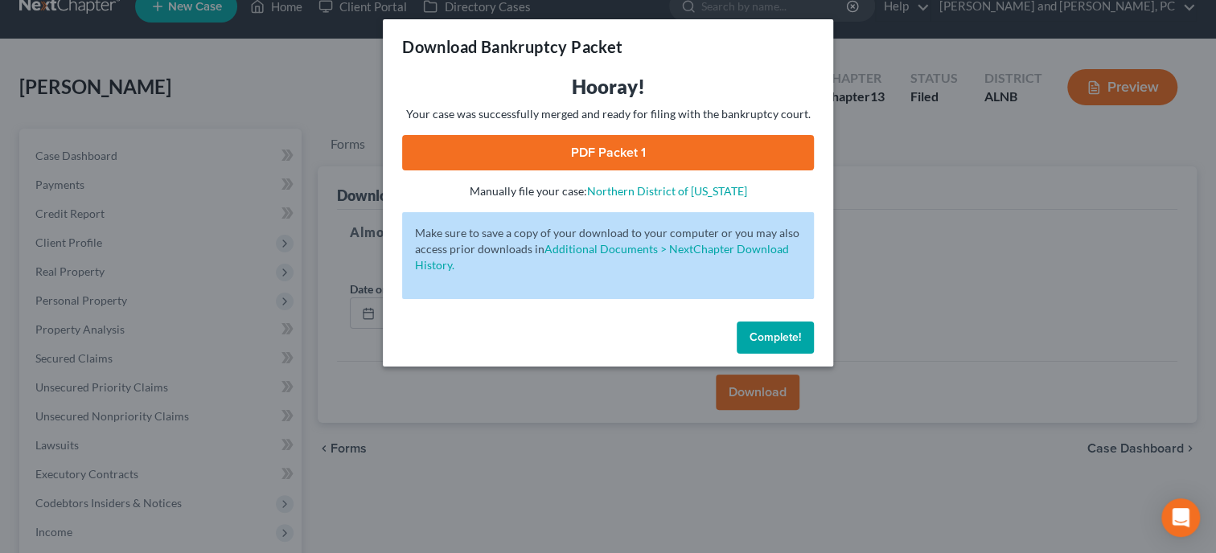
click at [543, 142] on link "PDF Packet 1" at bounding box center [608, 152] width 412 height 35
click at [803, 339] on button "Complete!" at bounding box center [775, 338] width 77 height 32
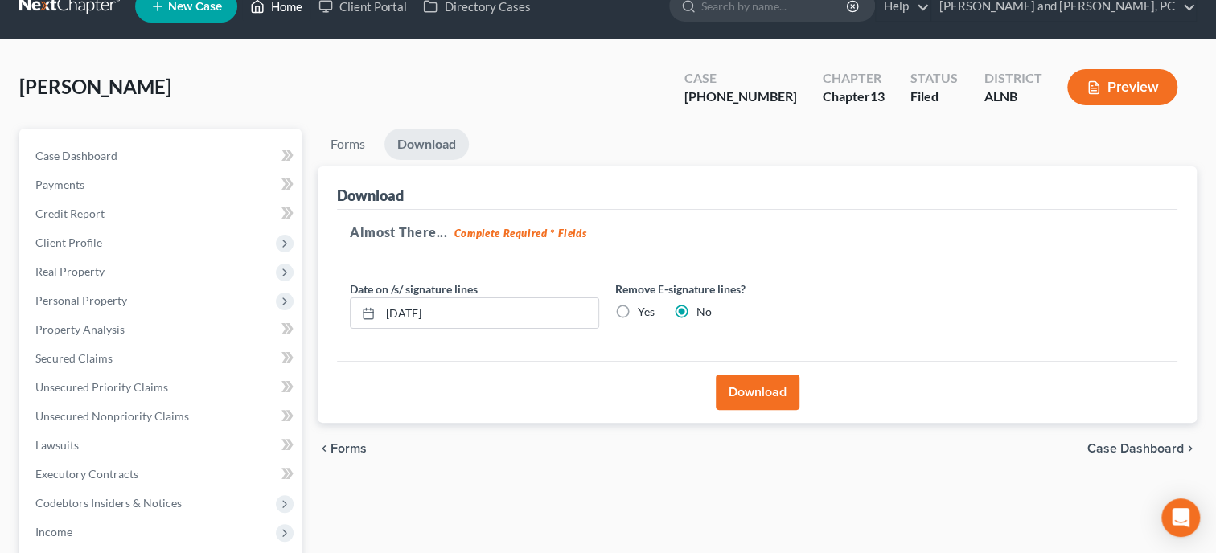
click at [308, 10] on link "Home" at bounding box center [276, 6] width 68 height 29
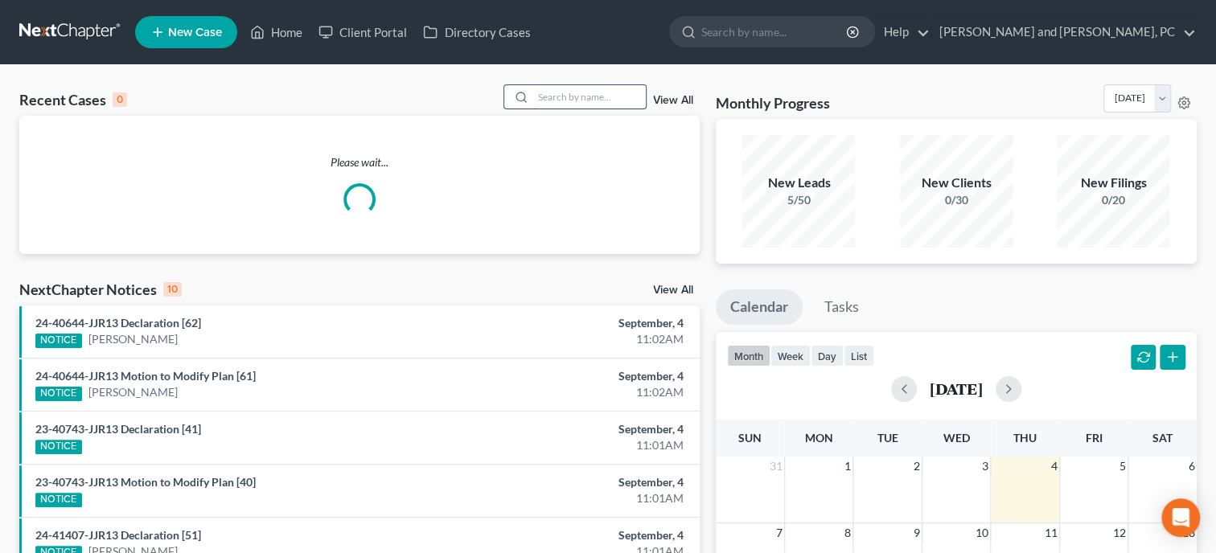
click at [567, 91] on input "search" at bounding box center [589, 96] width 113 height 23
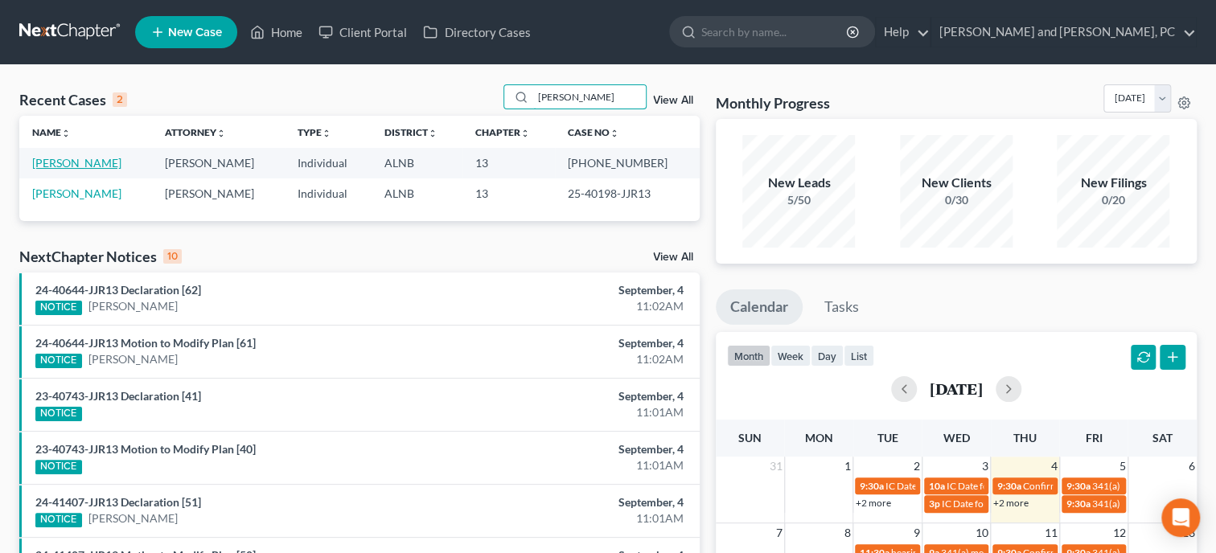
type input "[PERSON_NAME]"
click at [67, 166] on link "[PERSON_NAME]" at bounding box center [76, 163] width 89 height 14
select select "4"
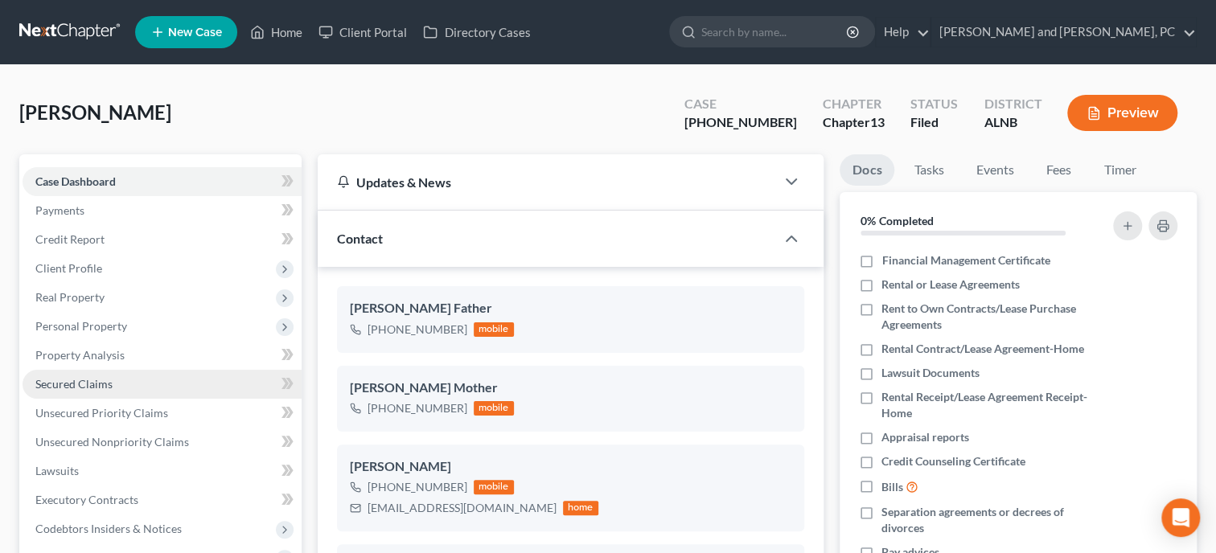
click at [95, 386] on span "Secured Claims" at bounding box center [73, 384] width 77 height 14
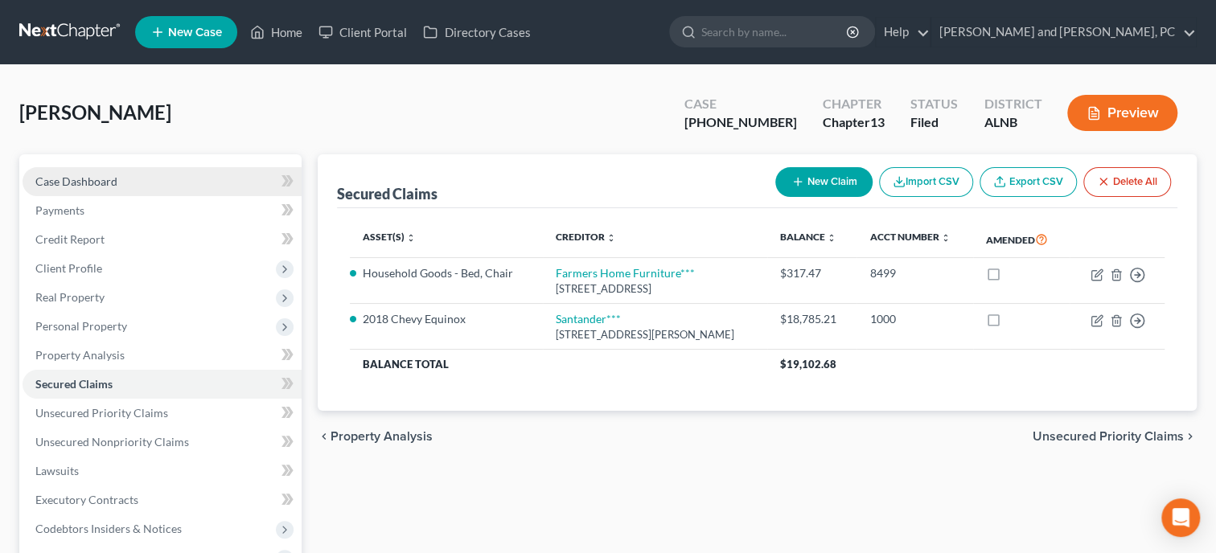
click at [113, 175] on span "Case Dashboard" at bounding box center [76, 181] width 82 height 14
select select "4"
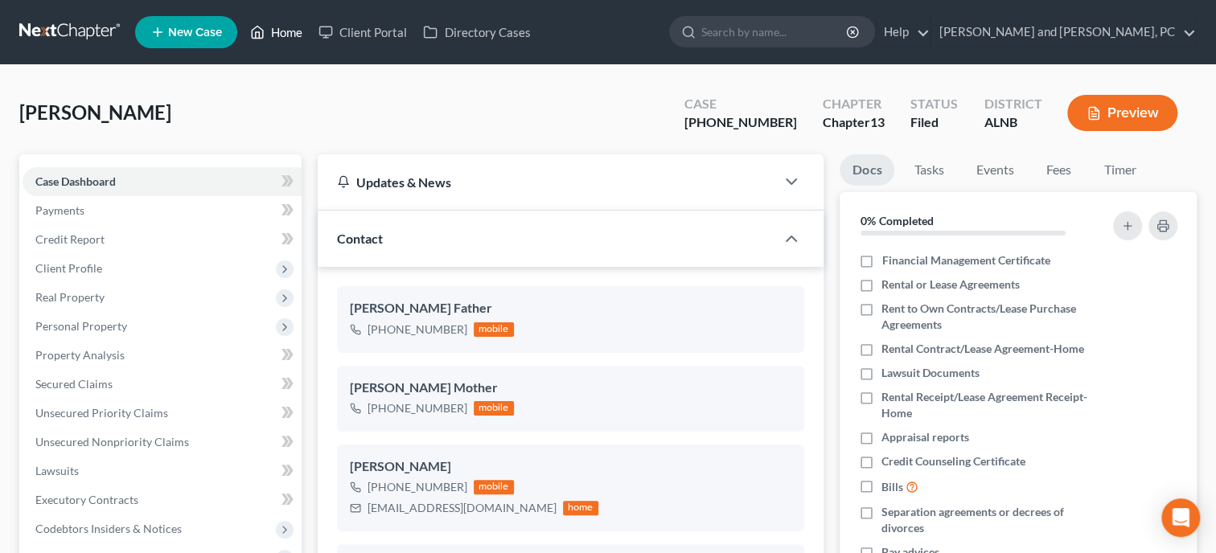
click at [292, 39] on link "Home" at bounding box center [276, 32] width 68 height 29
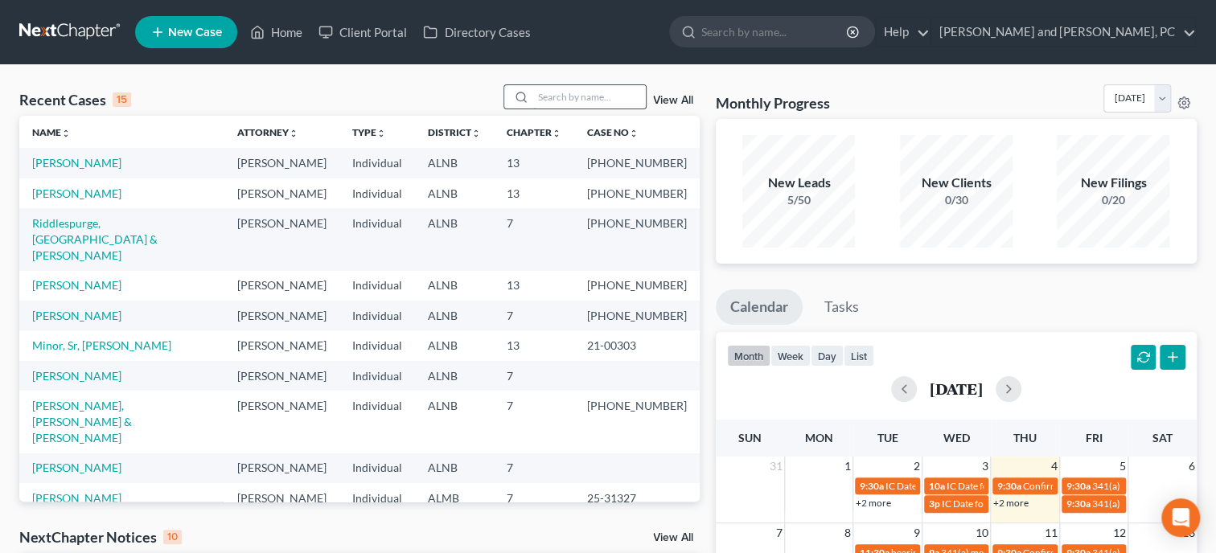
click at [604, 97] on input "search" at bounding box center [589, 96] width 113 height 23
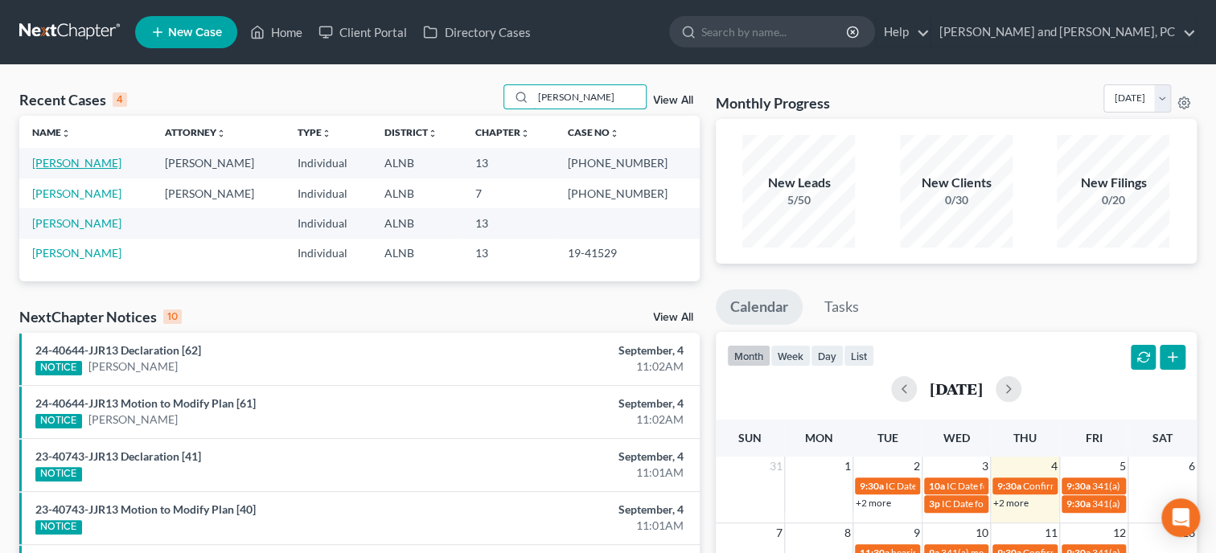
type input "[PERSON_NAME]"
click at [92, 162] on link "[PERSON_NAME]" at bounding box center [76, 163] width 89 height 14
select select "1"
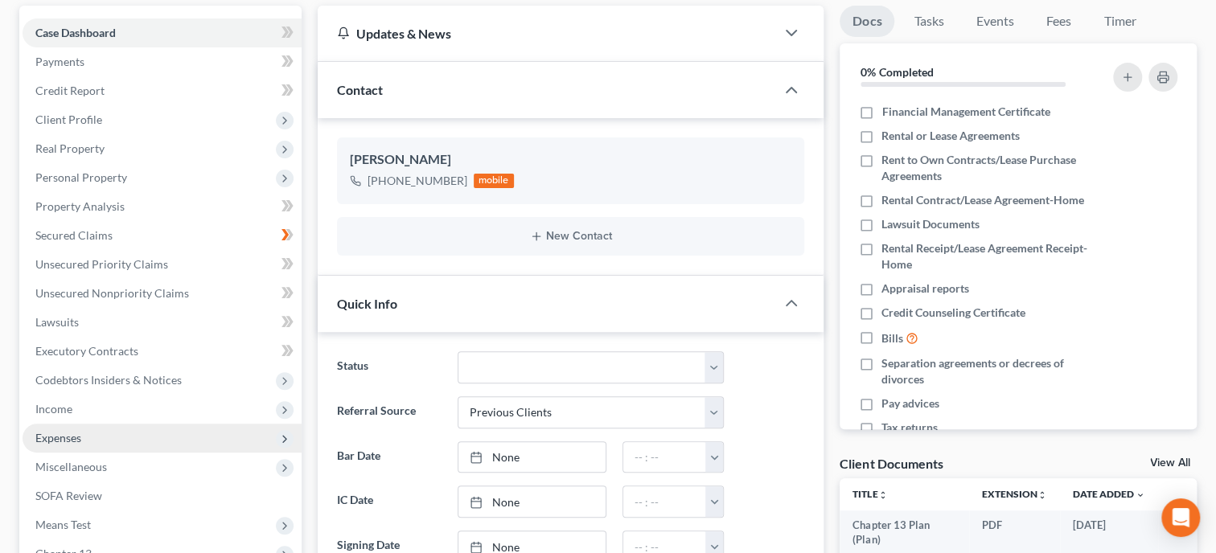
scroll to position [330, 0]
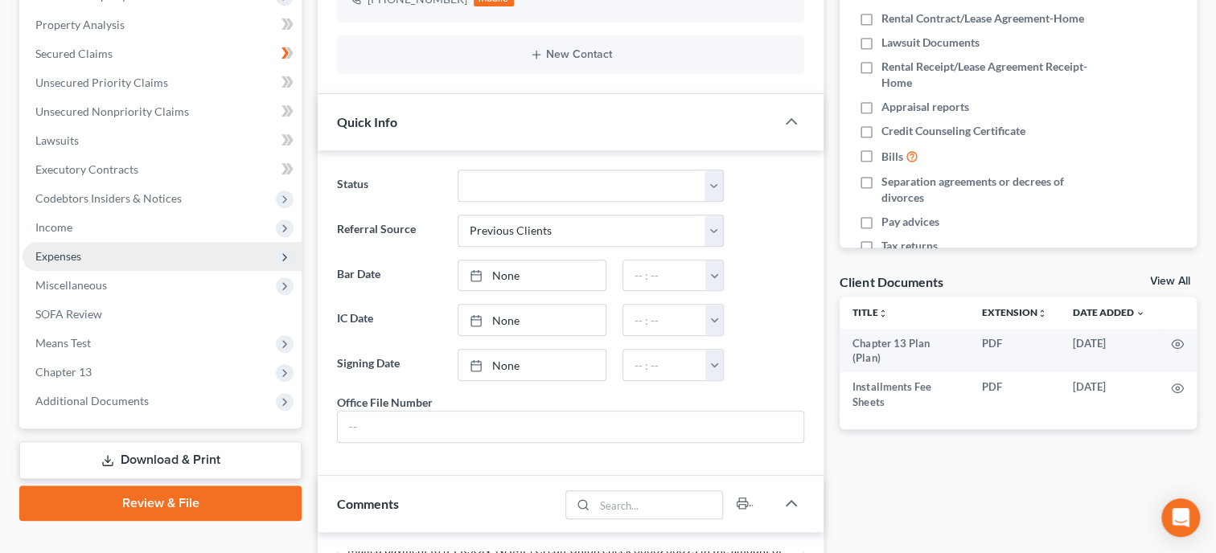
click at [105, 260] on span "Expenses" at bounding box center [162, 256] width 279 height 29
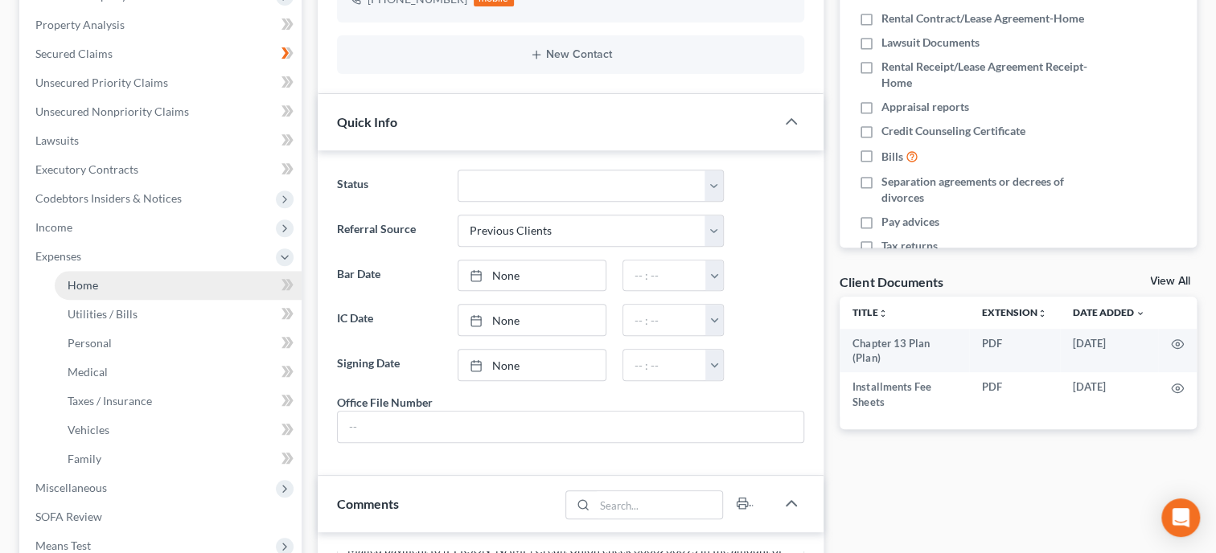
click at [105, 281] on link "Home" at bounding box center [178, 285] width 247 height 29
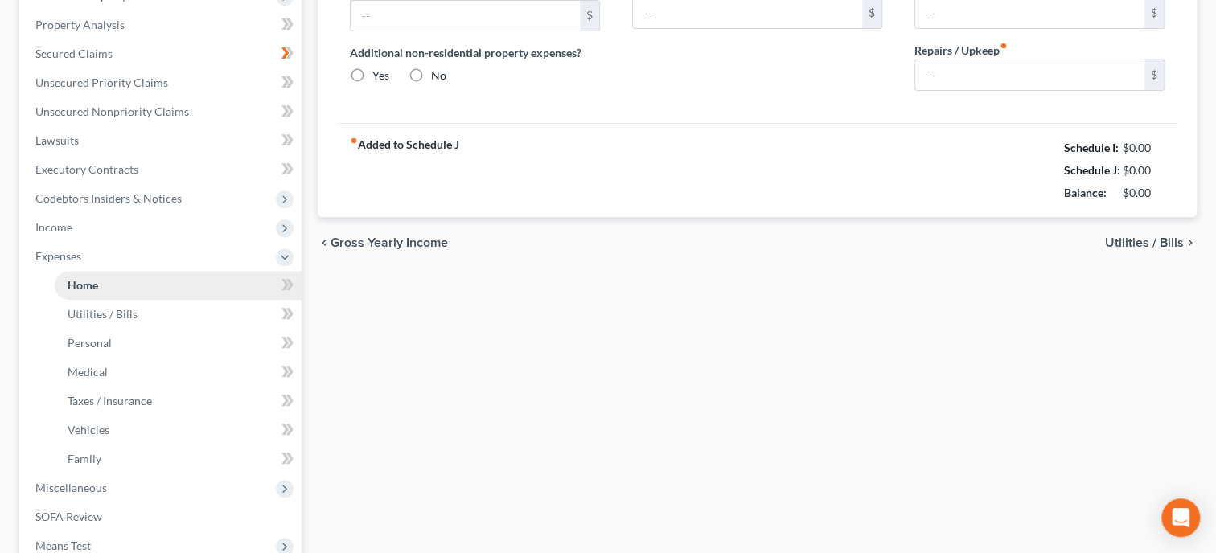
type input "0.00"
radio input "true"
type input "0.00"
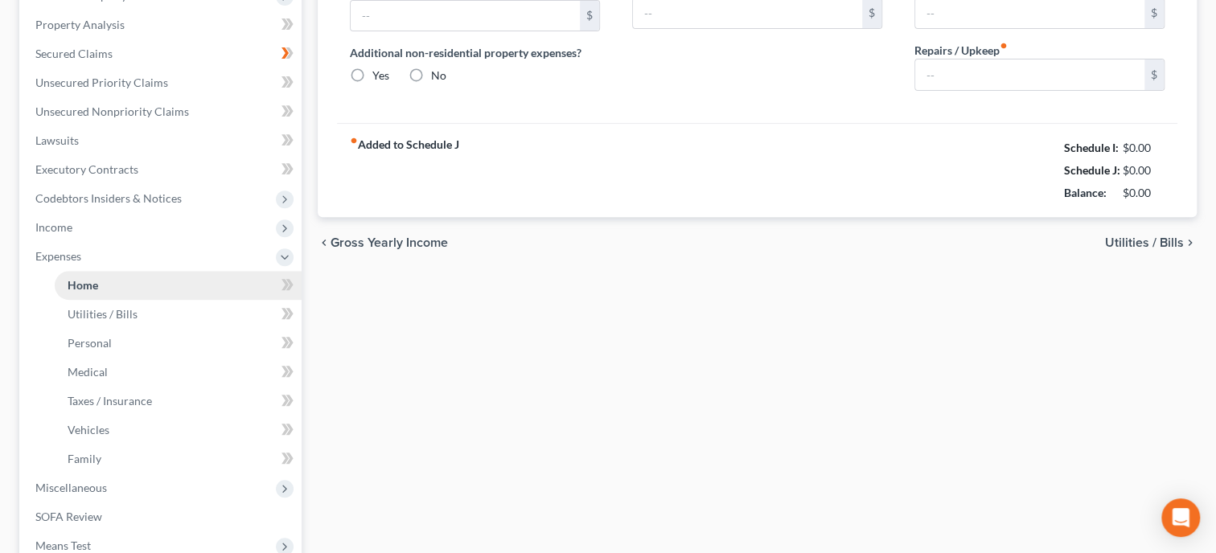
type input "0.00"
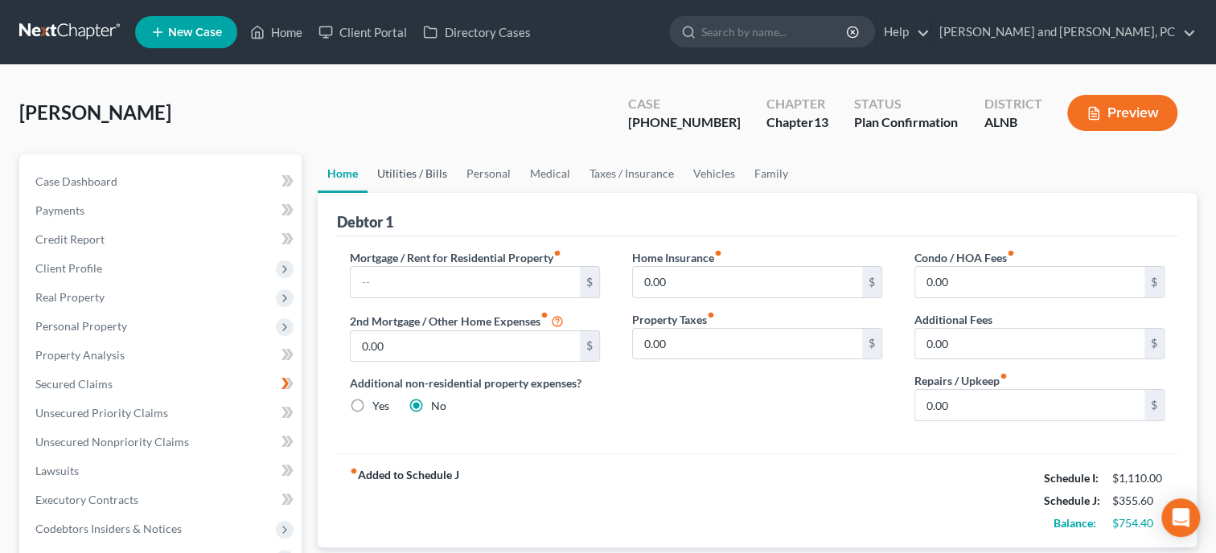
click at [439, 176] on link "Utilities / Bills" at bounding box center [411, 173] width 89 height 39
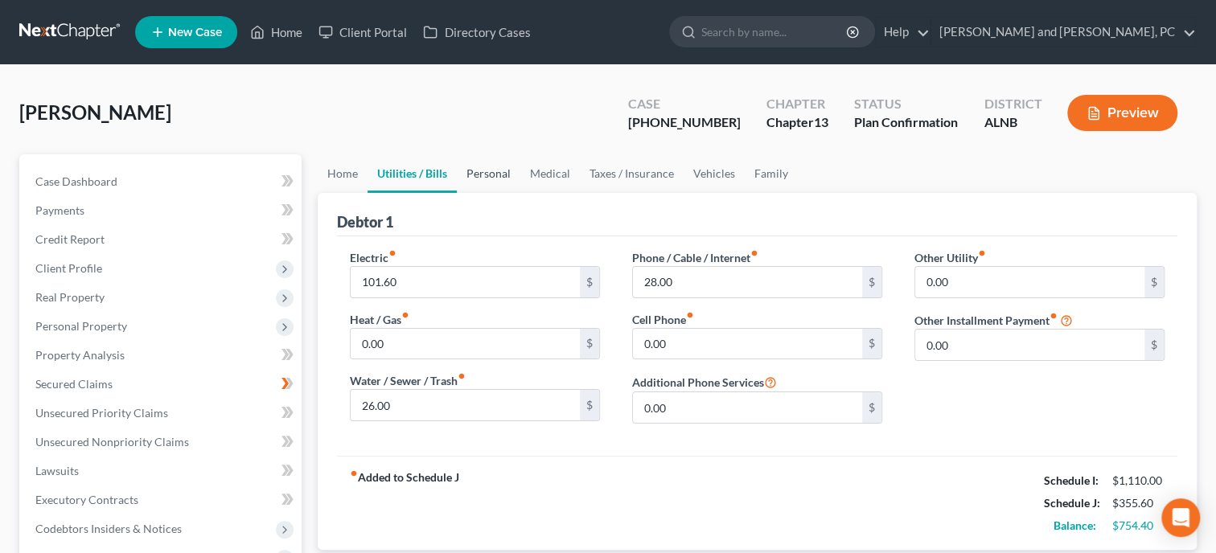
click at [472, 167] on link "Personal" at bounding box center [489, 173] width 64 height 39
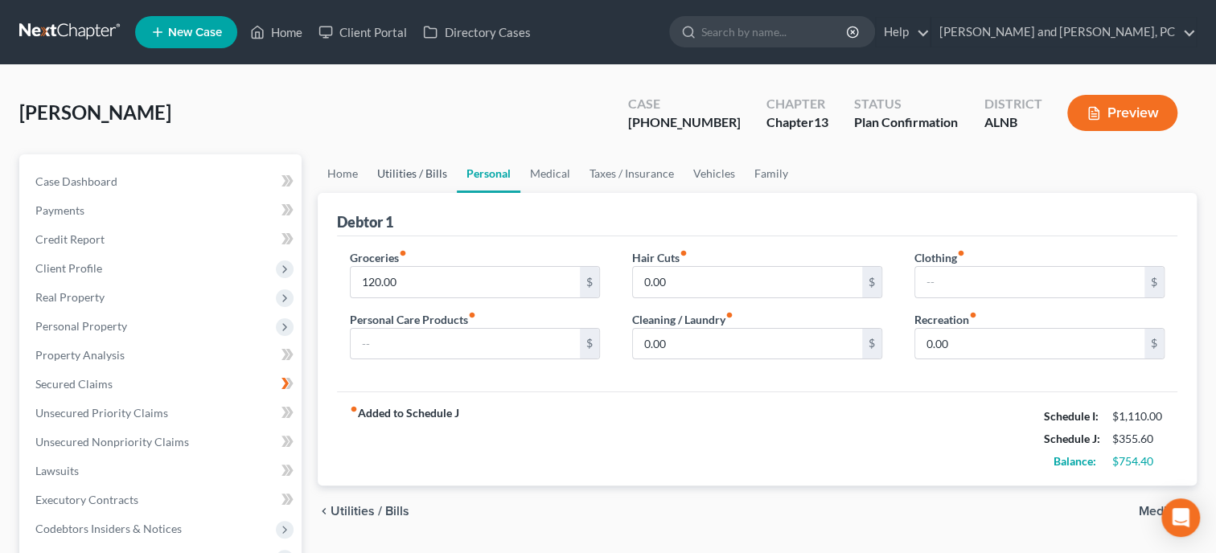
click at [422, 167] on link "Utilities / Bills" at bounding box center [411, 173] width 89 height 39
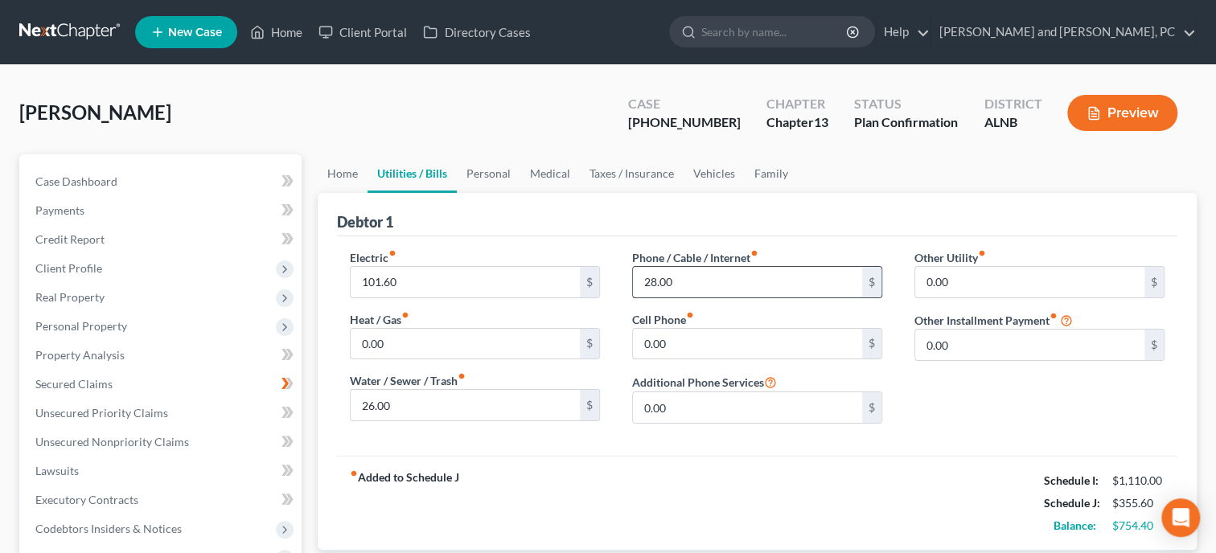
click at [769, 271] on input "28.00" at bounding box center [747, 282] width 229 height 31
click at [993, 433] on div "Other Utility fiber_manual_record 0.00 $ Other Installment Payment fiber_manual…" at bounding box center [1039, 342] width 282 height 187
click at [489, 172] on link "Personal" at bounding box center [489, 173] width 64 height 39
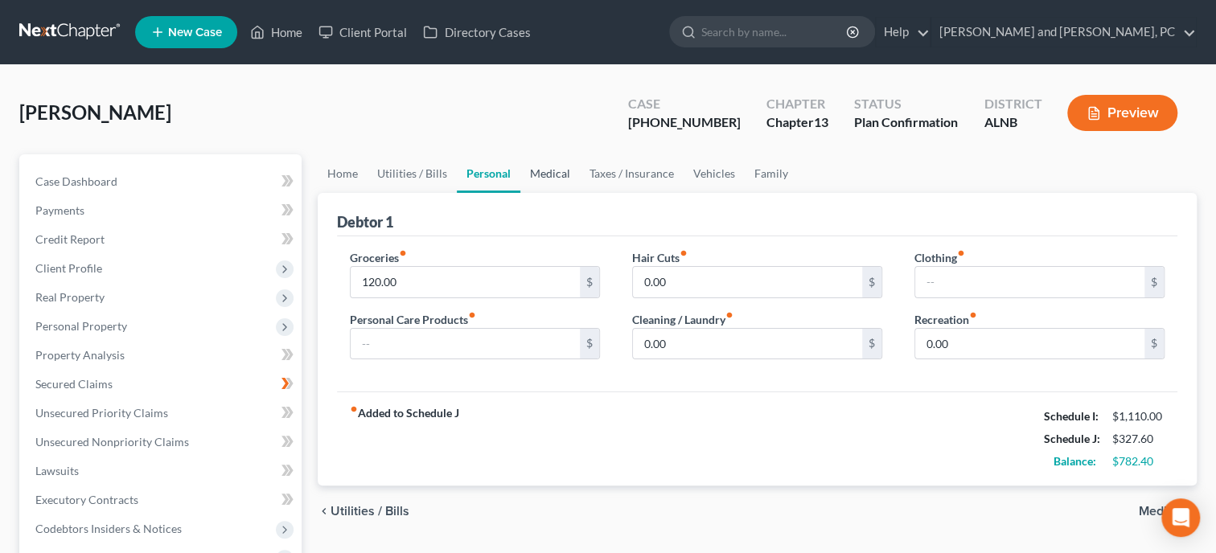
click at [535, 179] on link "Medical" at bounding box center [549, 173] width 59 height 39
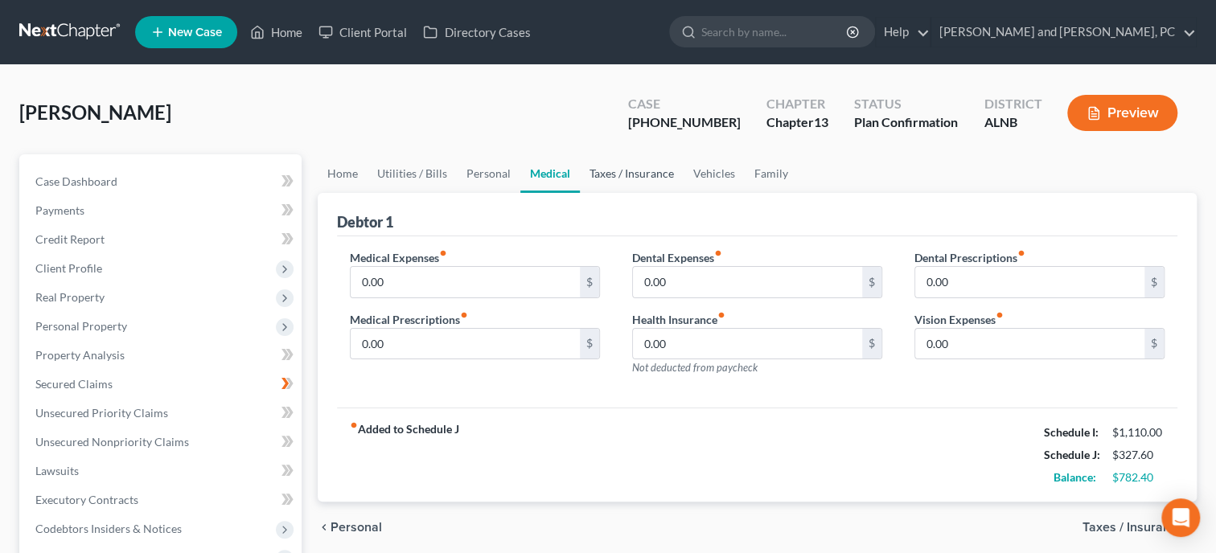
click at [625, 178] on link "Taxes / Insurance" at bounding box center [632, 173] width 104 height 39
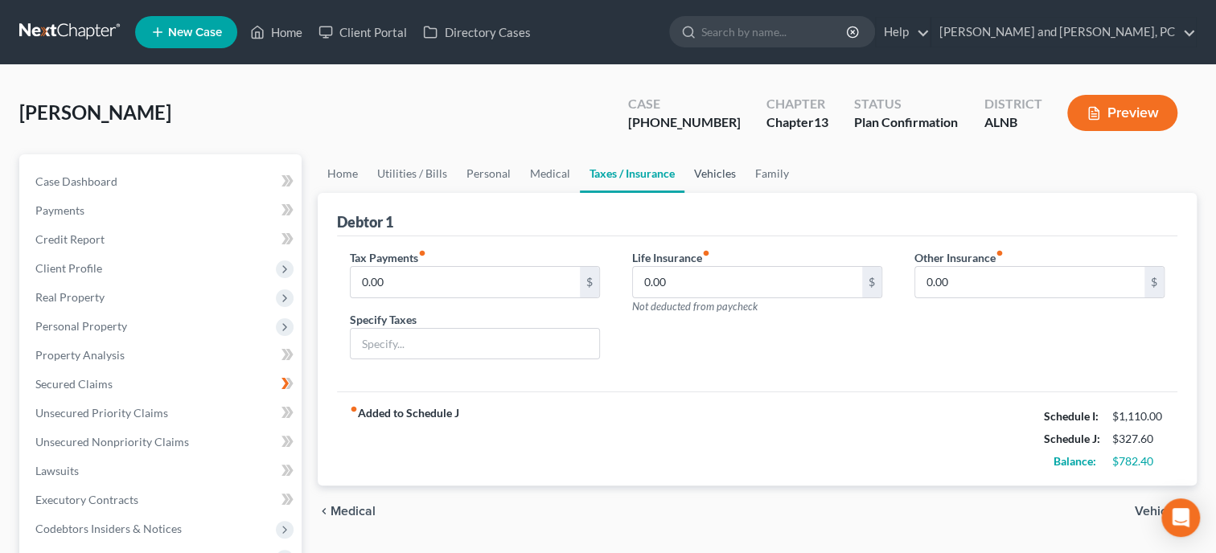
click at [698, 178] on link "Vehicles" at bounding box center [714, 173] width 61 height 39
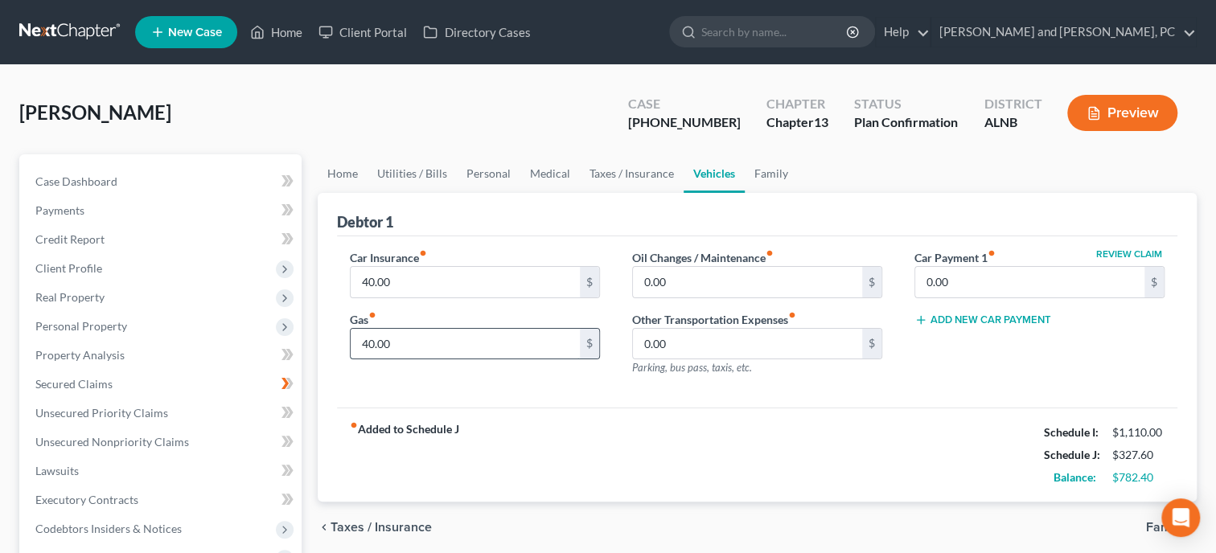
click at [418, 335] on input "40.00" at bounding box center [465, 344] width 229 height 31
type input "30.00"
click at [494, 426] on div "fiber_manual_record Added to Schedule J Schedule I: $1,110.00 Schedule J: $317.…" at bounding box center [757, 455] width 840 height 94
click at [420, 178] on link "Utilities / Bills" at bounding box center [411, 173] width 89 height 39
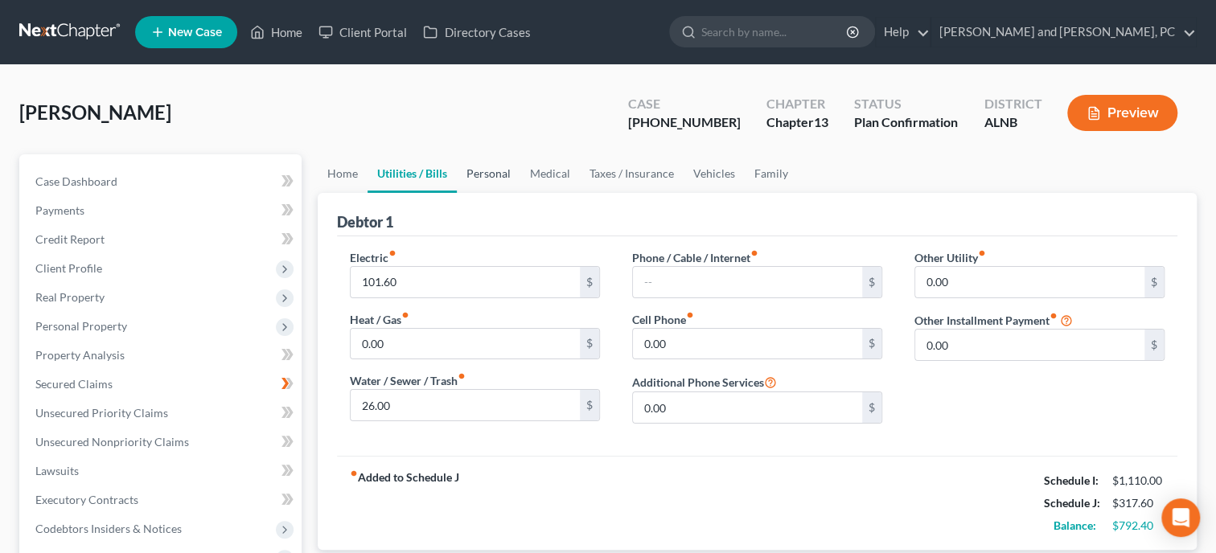
click at [516, 164] on link "Personal" at bounding box center [489, 173] width 64 height 39
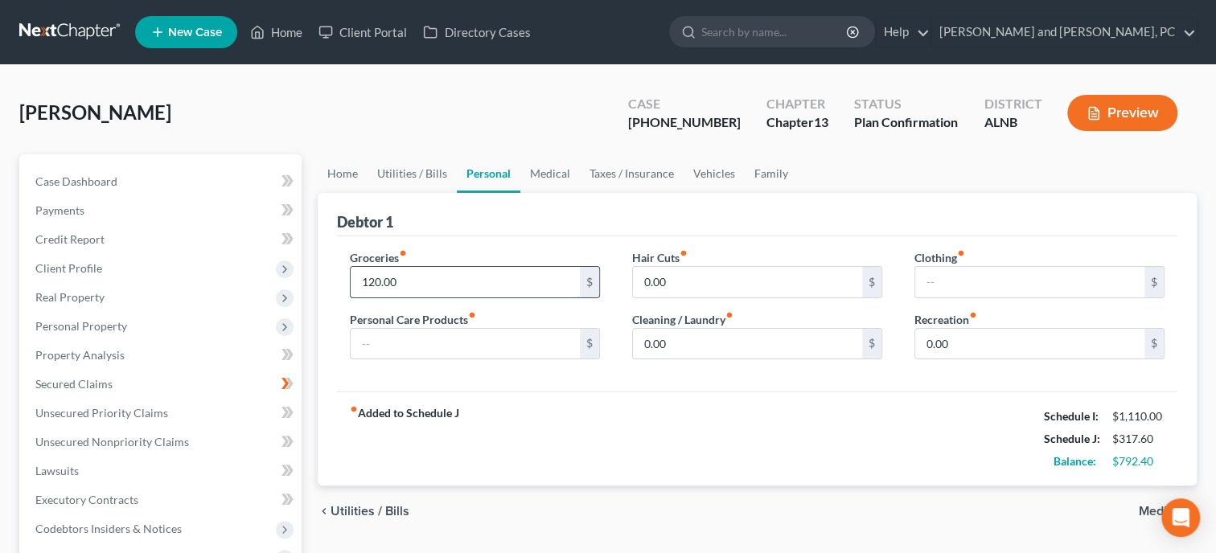
click at [374, 281] on input "120.00" at bounding box center [465, 282] width 229 height 31
click at [601, 429] on div "fiber_manual_record Added to Schedule J Schedule I: $1,110.00 Schedule J: $307.…" at bounding box center [757, 439] width 840 height 94
click at [376, 286] on input "110.00" at bounding box center [465, 282] width 229 height 31
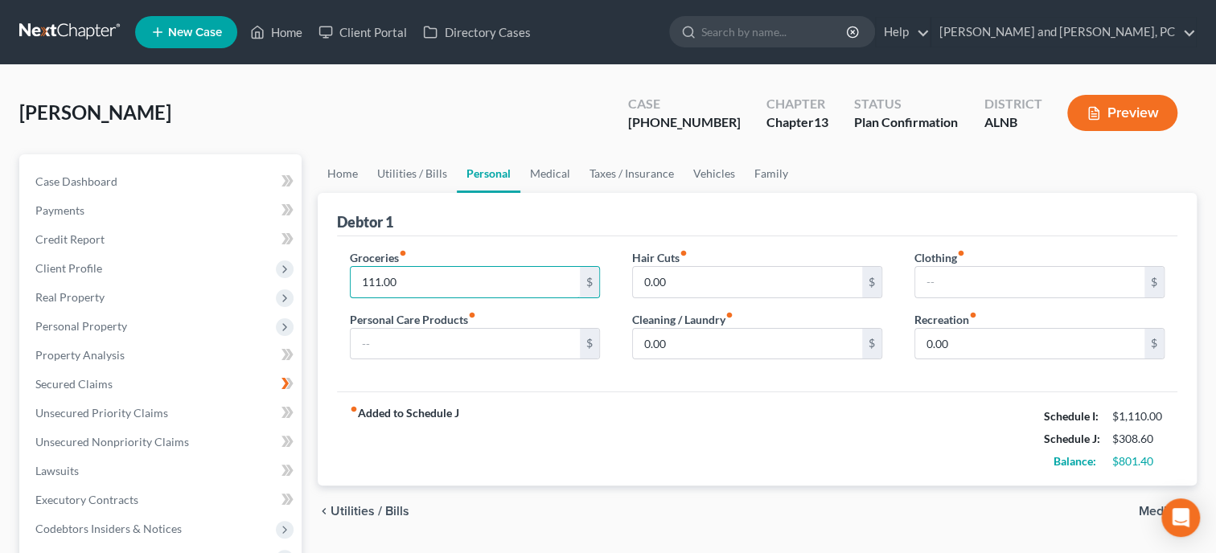
type input "111.00"
click at [603, 428] on div "fiber_manual_record Added to Schedule J Schedule I: $1,110.00 Schedule J: $308.…" at bounding box center [757, 439] width 840 height 94
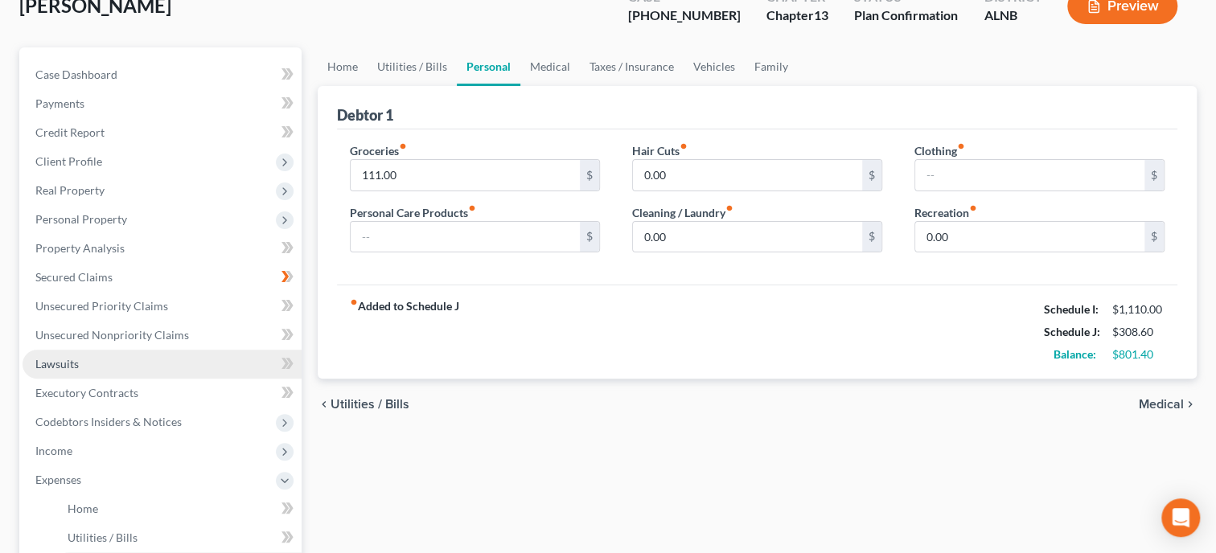
scroll to position [413, 0]
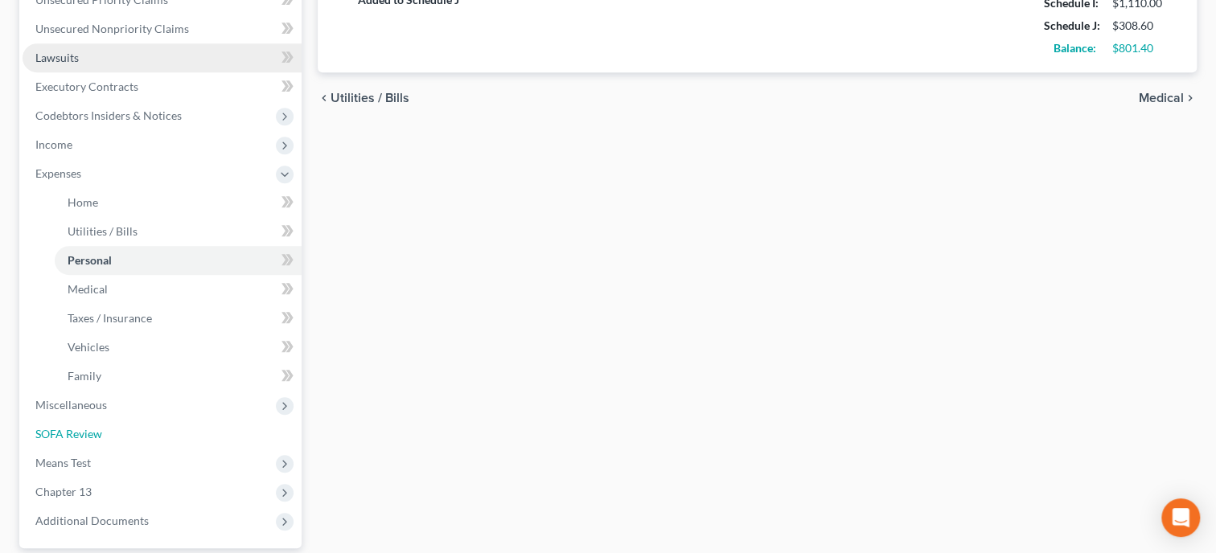
click at [203, 420] on link "SOFA Review" at bounding box center [162, 434] width 279 height 29
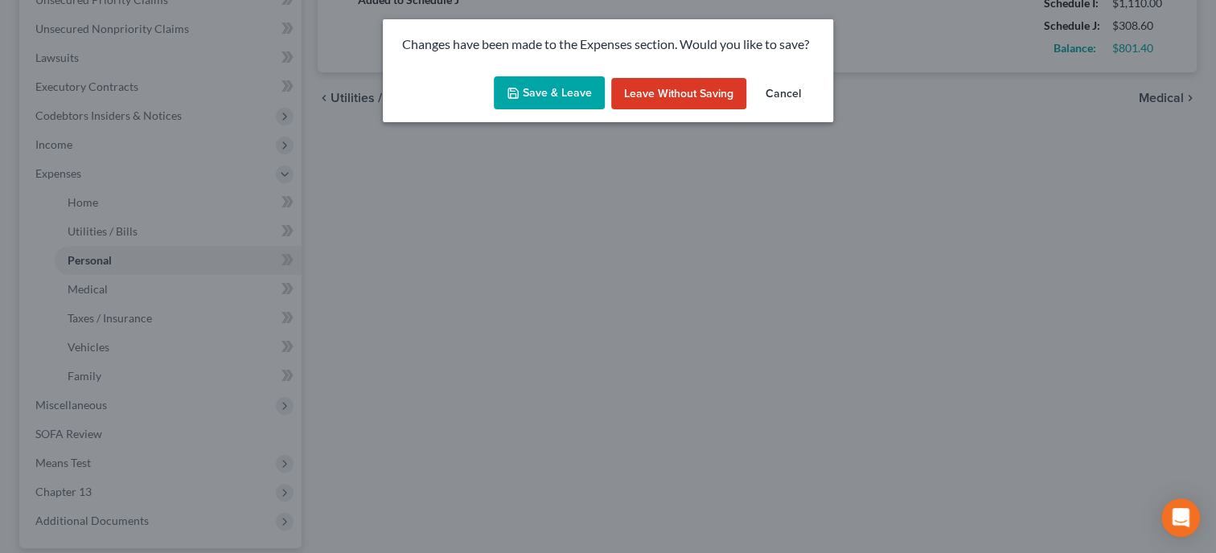
click at [549, 95] on button "Save & Leave" at bounding box center [549, 93] width 111 height 34
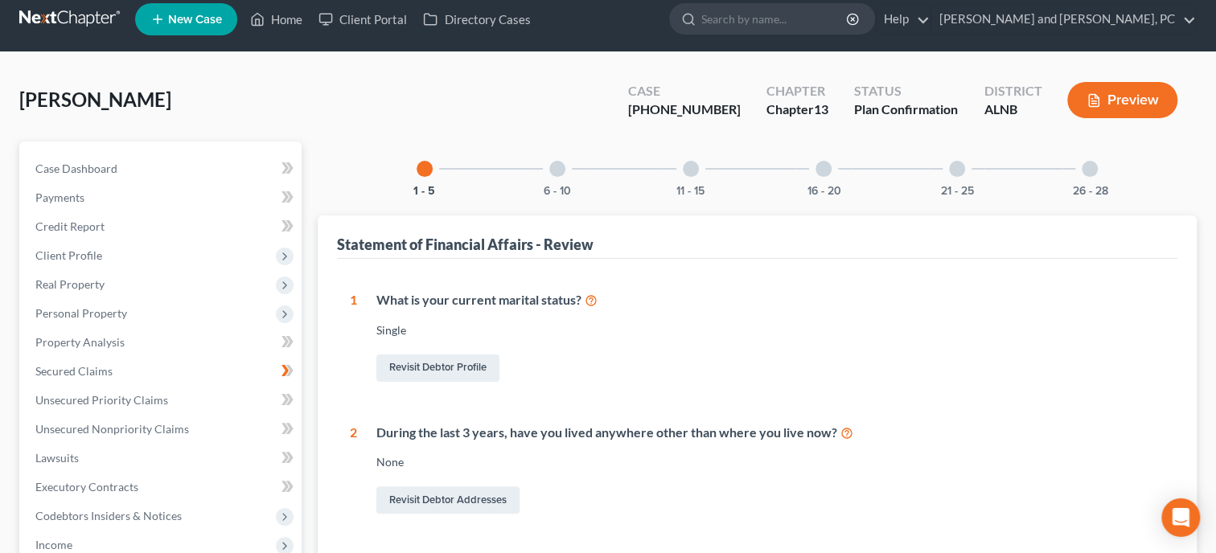
scroll to position [413, 0]
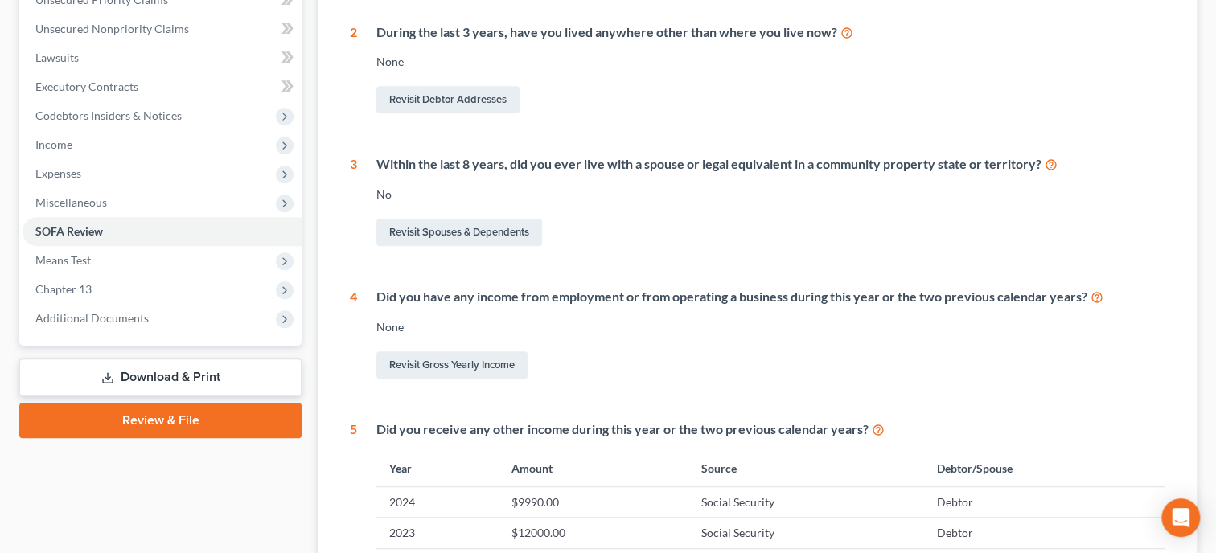
click at [150, 375] on link "Download & Print" at bounding box center [160, 378] width 282 height 38
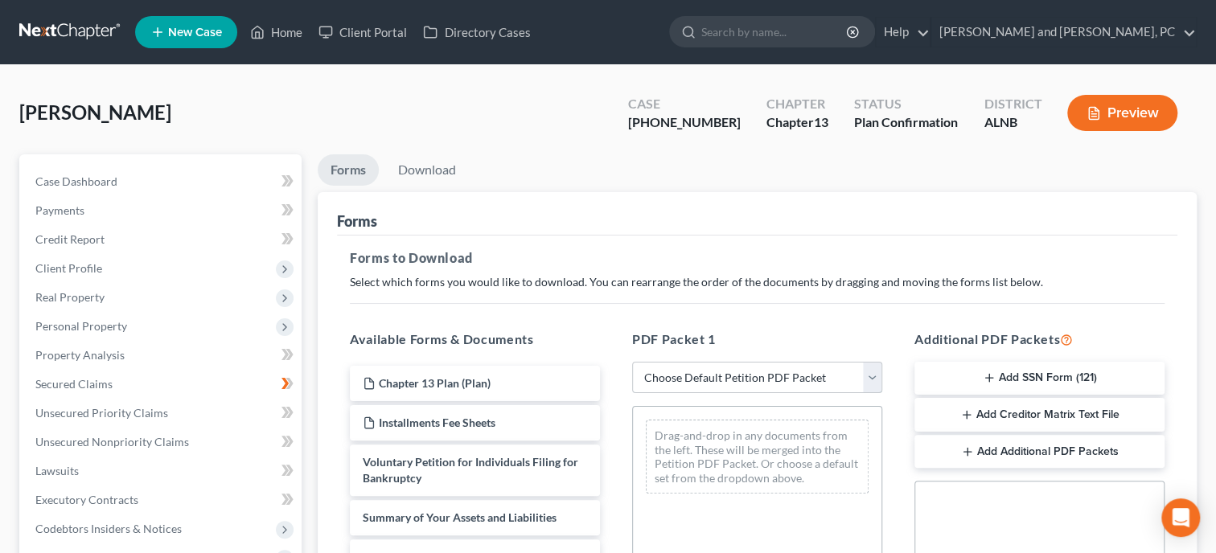
select select "2"
click option "Amended Forms" at bounding box center [0, 0] width 0 height 0
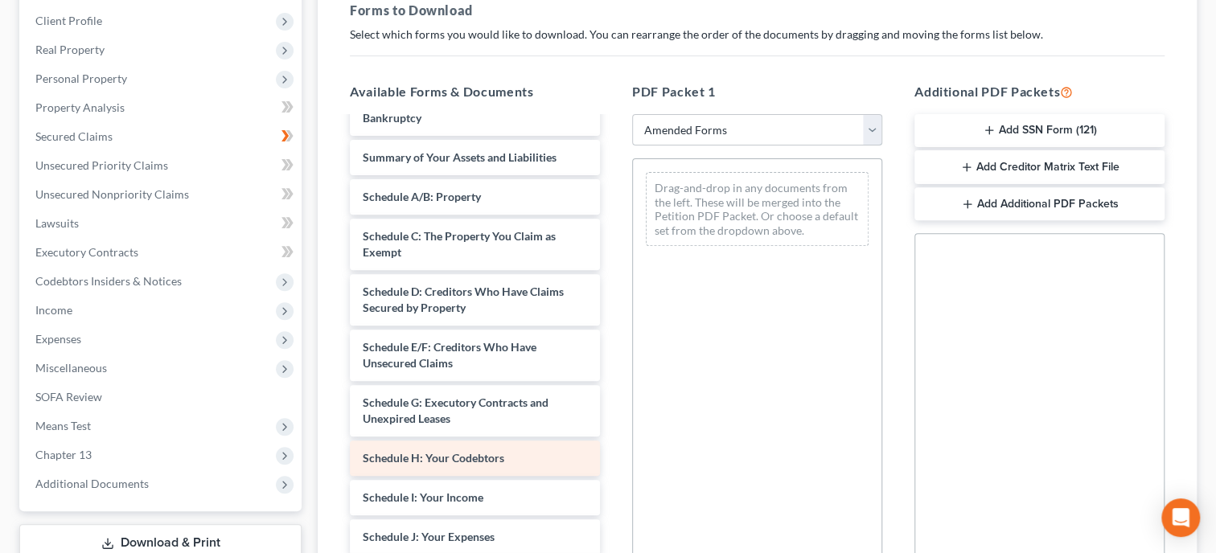
scroll to position [82, 0]
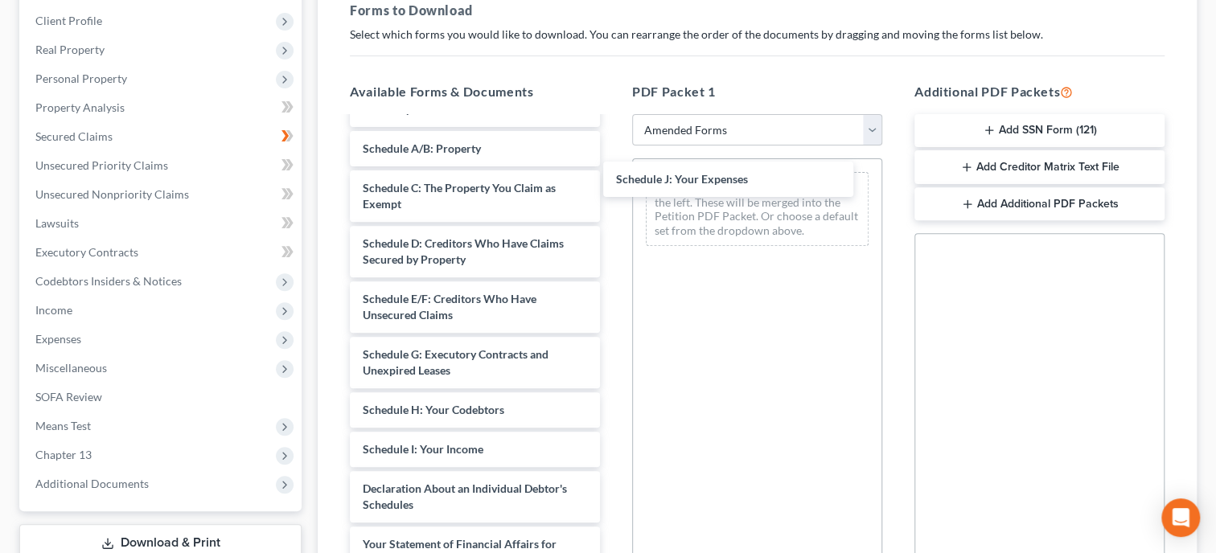
drag, startPoint x: 478, startPoint y: 478, endPoint x: 667, endPoint y: 210, distance: 327.9
click at [613, 159] on div "Schedule J: Your Expenses Voluntary Petition for Individuals Filing for Bankrup…" at bounding box center [475, 421] width 276 height 771
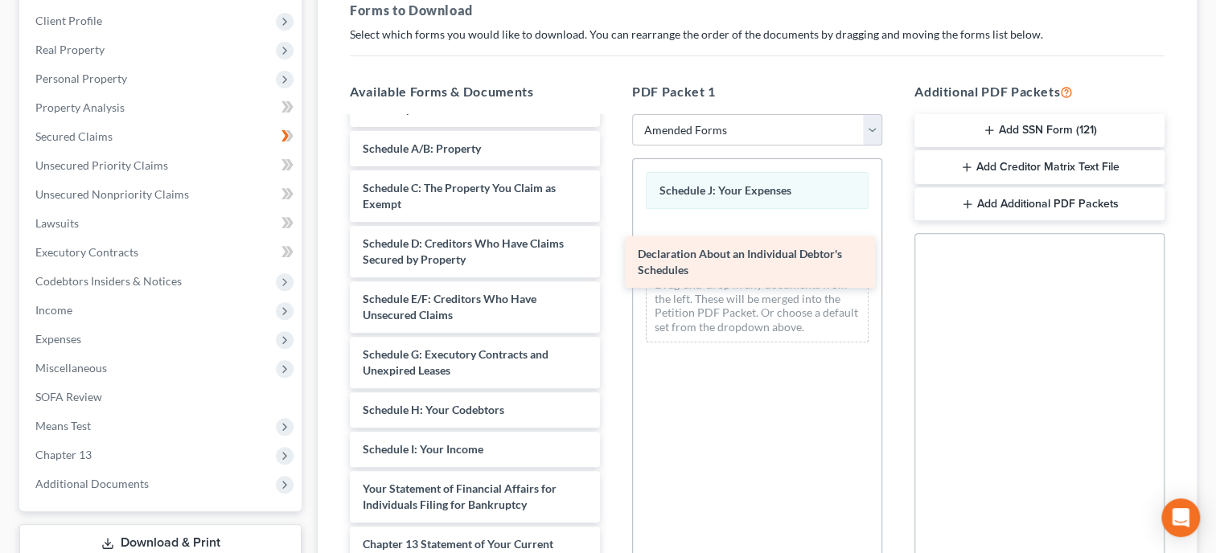
drag, startPoint x: 453, startPoint y: 482, endPoint x: 732, endPoint y: 225, distance: 379.0
click at [613, 236] on div "Declaration About an Individual Debtor's Schedules Voluntary Petition for Indiv…" at bounding box center [475, 394] width 276 height 716
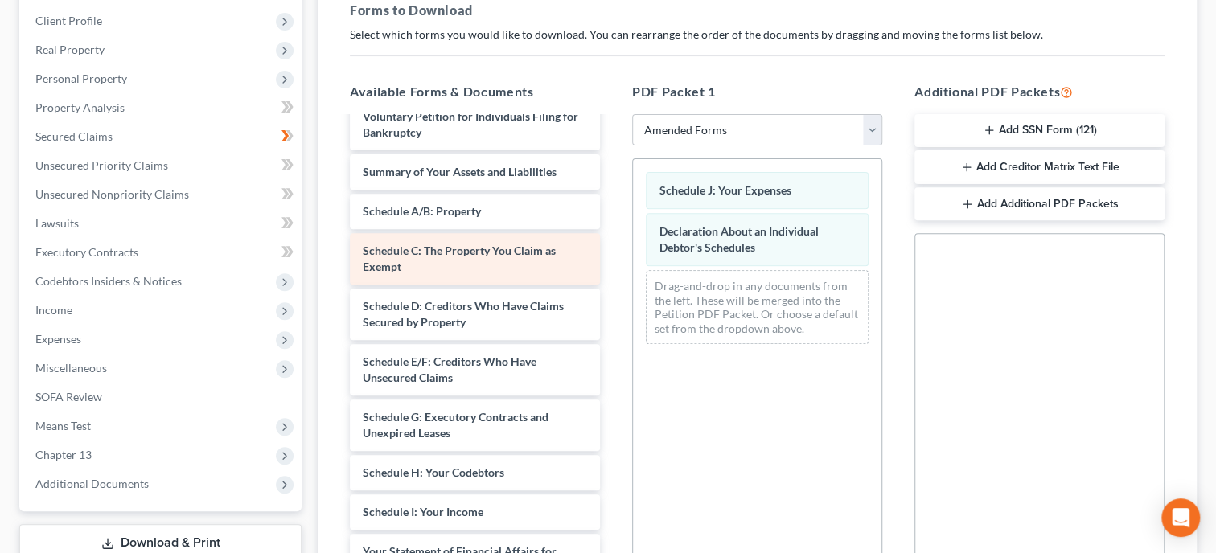
scroll to position [0, 0]
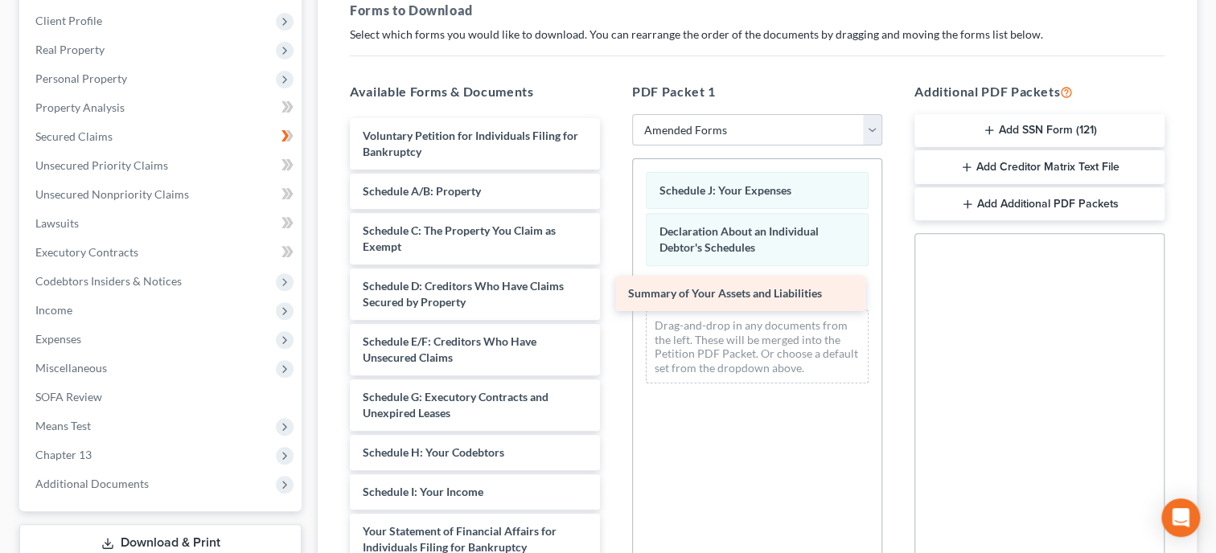
drag, startPoint x: 417, startPoint y: 188, endPoint x: 683, endPoint y: 293, distance: 285.2
click at [613, 293] on div "Summary of Your Assets and Liabilities Voluntary Petition for Individuals Filin…" at bounding box center [475, 456] width 276 height 676
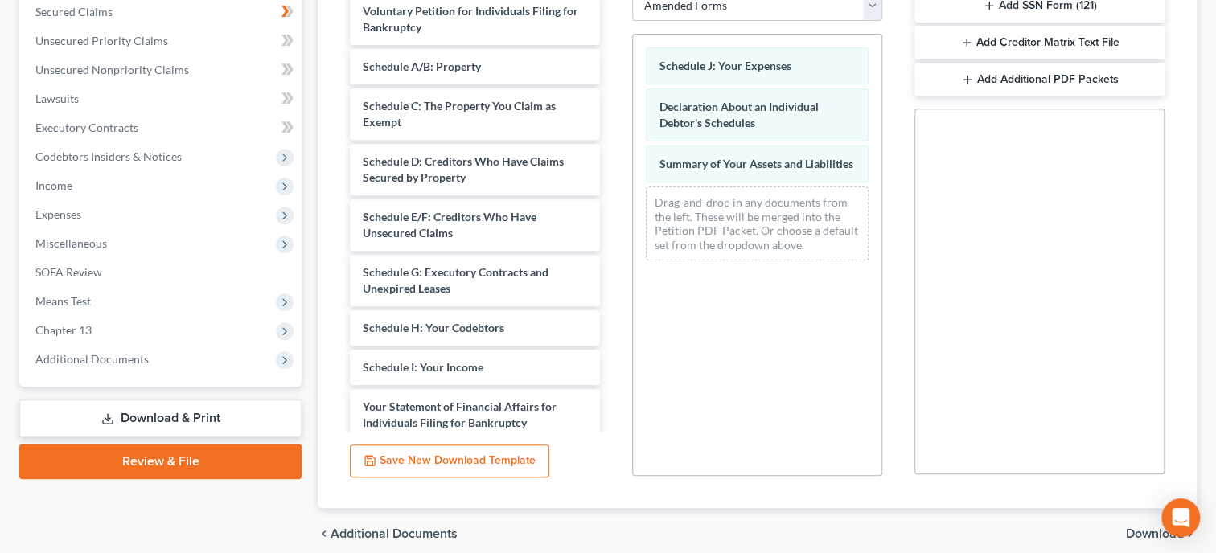
scroll to position [438, 0]
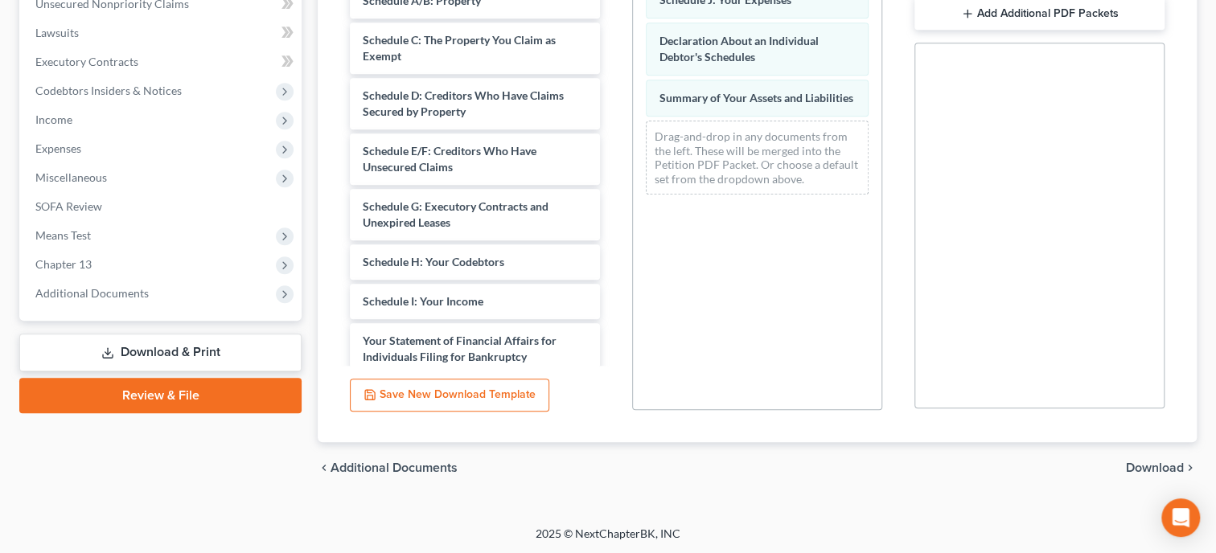
click at [1128, 467] on span "Download" at bounding box center [1155, 468] width 58 height 13
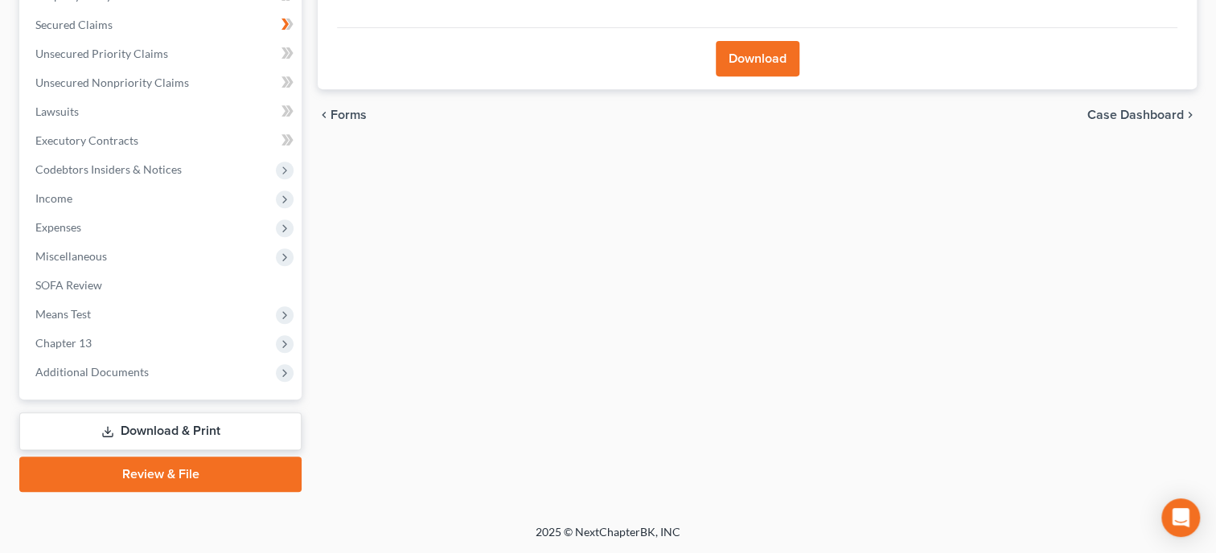
scroll to position [357, 0]
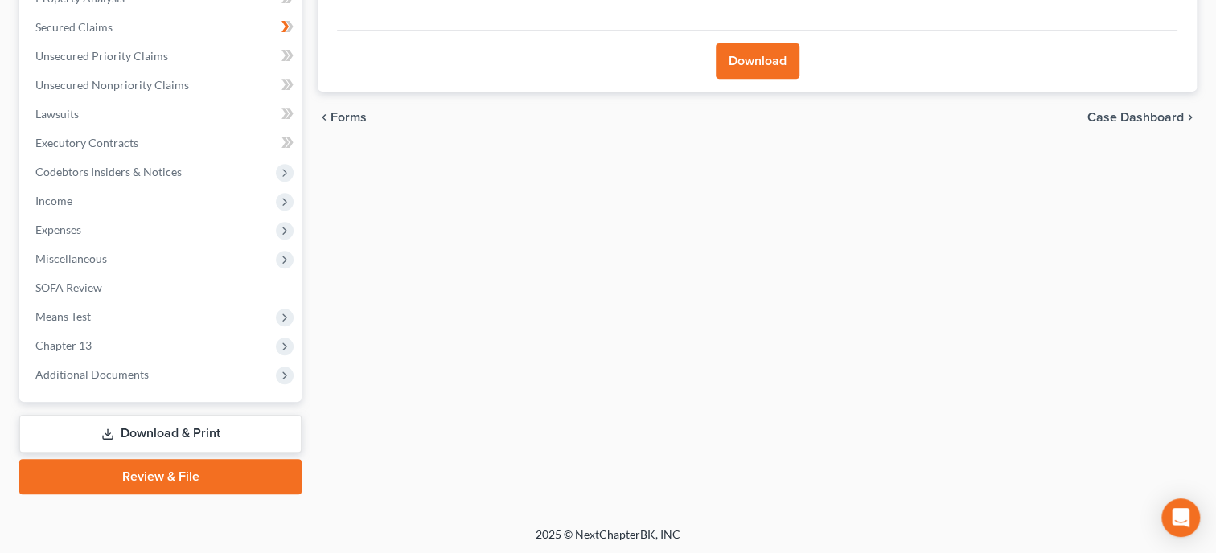
click at [749, 59] on button "Download" at bounding box center [758, 60] width 84 height 35
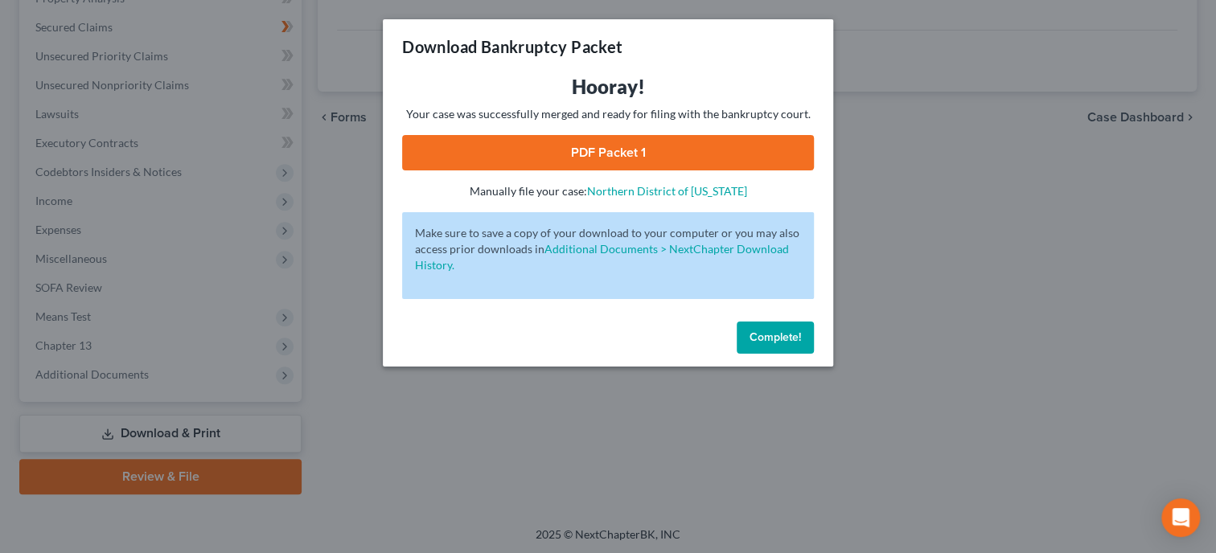
click at [686, 149] on link "PDF Packet 1" at bounding box center [608, 152] width 412 height 35
click at [761, 346] on button "Complete!" at bounding box center [775, 338] width 77 height 32
